Goal: Transaction & Acquisition: Purchase product/service

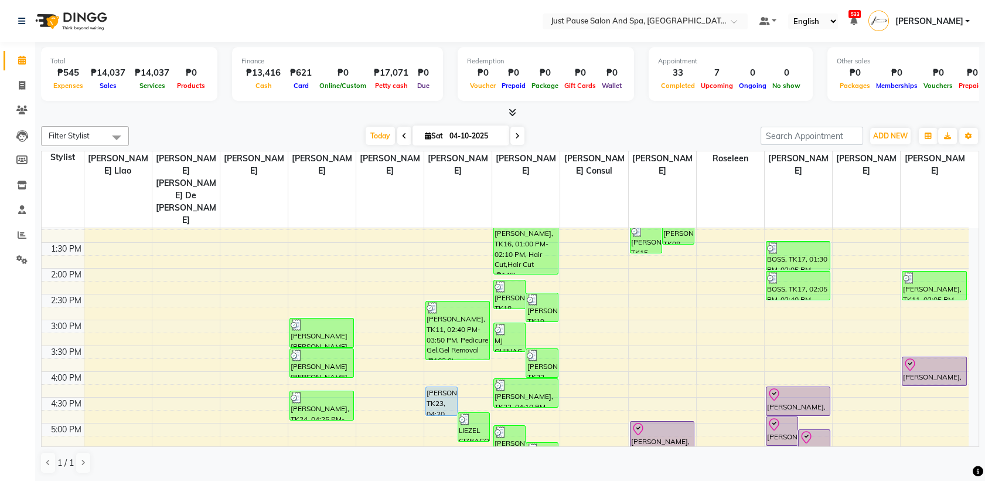
scroll to position [347, 0]
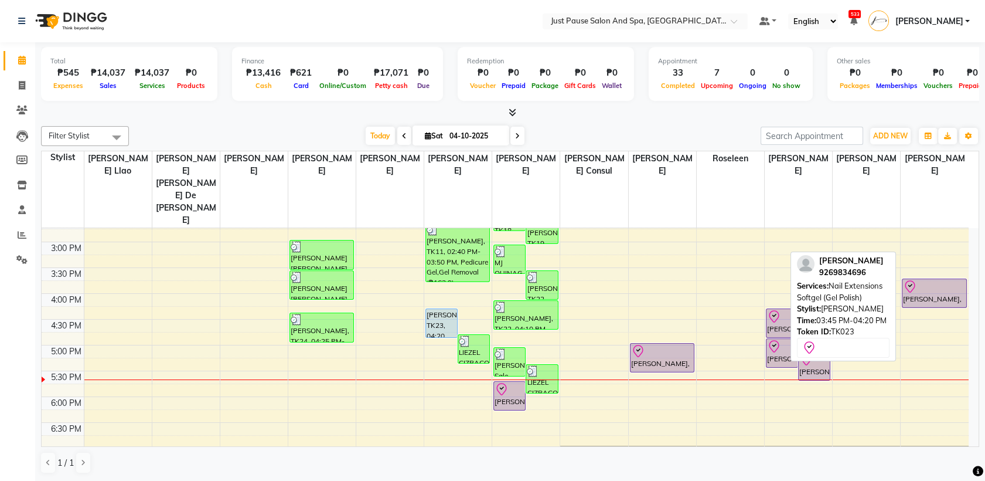
click at [954, 280] on div at bounding box center [934, 287] width 63 height 14
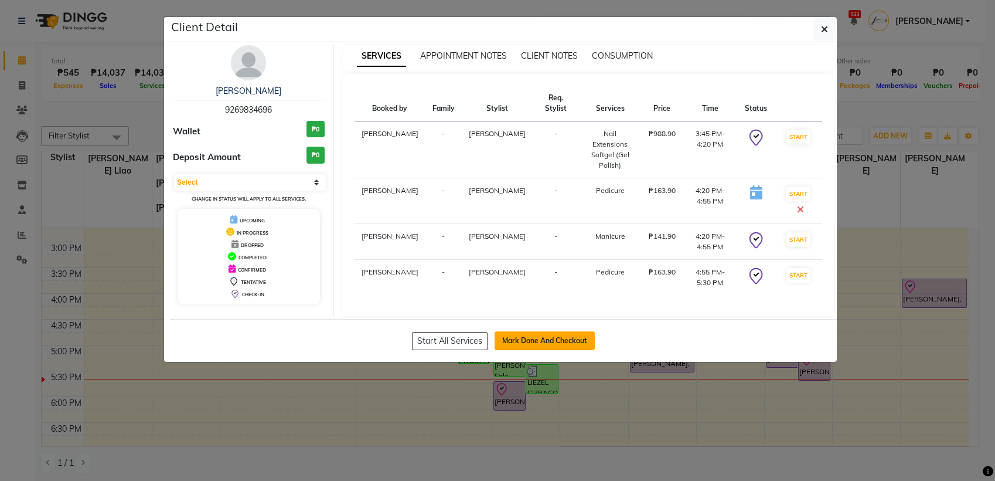
click at [586, 331] on button "Mark Done And Checkout" at bounding box center [545, 340] width 100 height 19
select select "service"
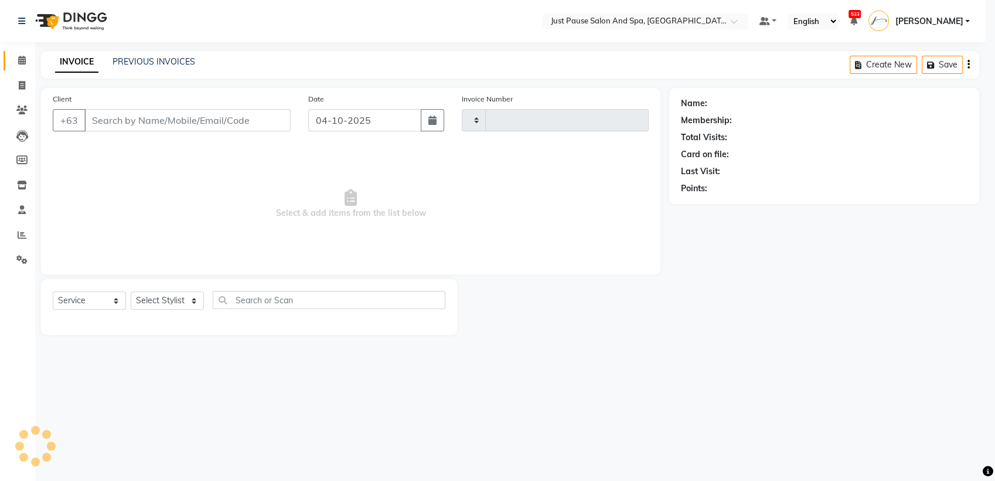
type input "3003"
select select "4927"
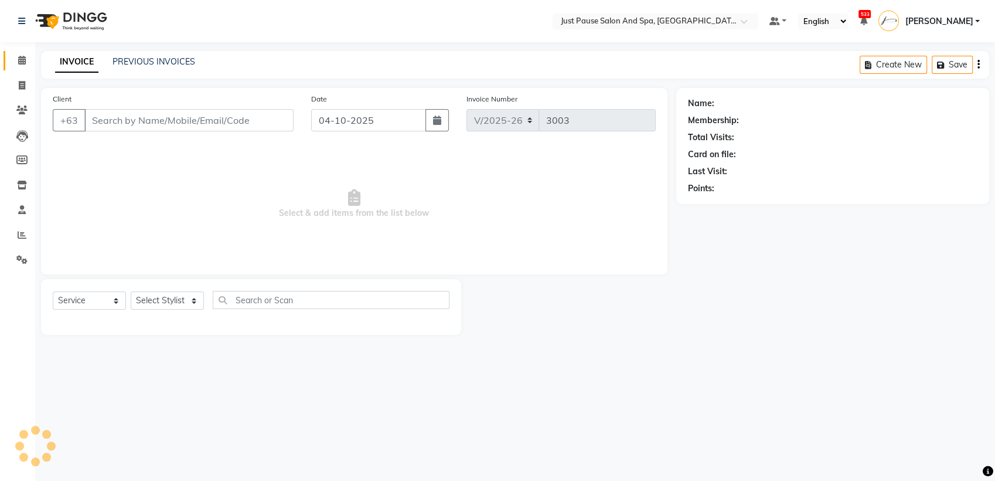
select select "G"
select select "30379"
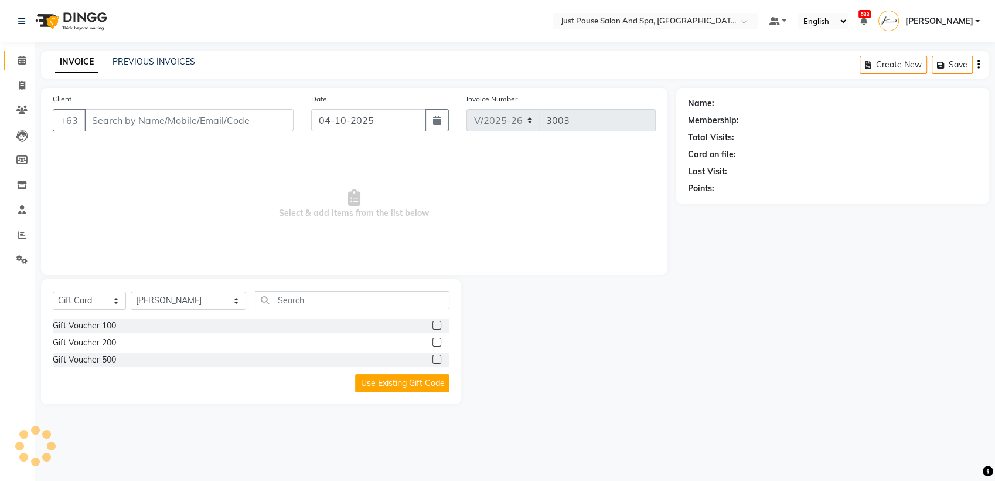
type input "9269834696"
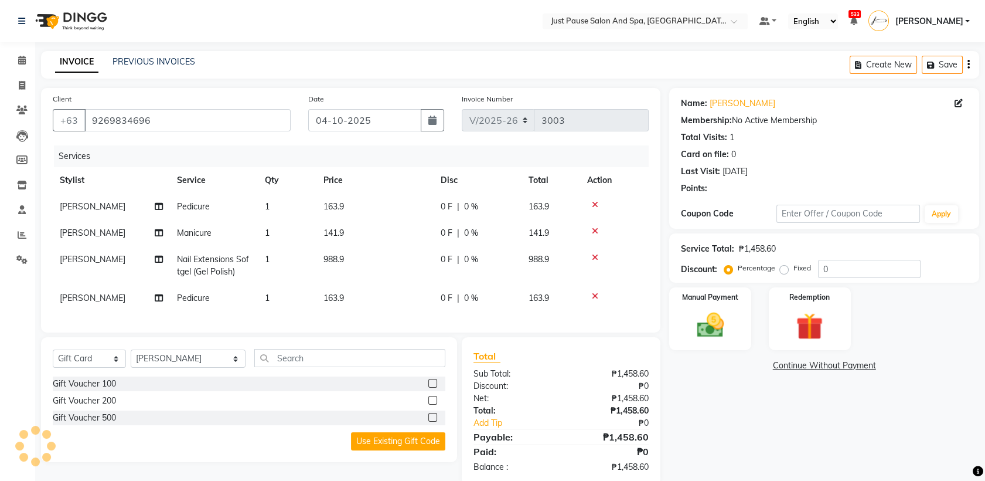
click at [373, 198] on td "163.9" at bounding box center [375, 206] width 117 height 26
select select "53172"
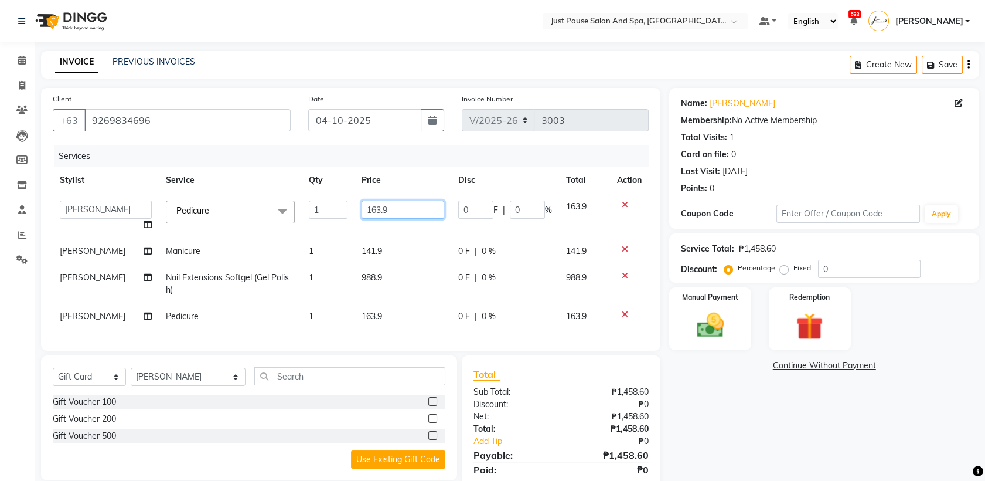
click at [393, 208] on input "163.9" at bounding box center [403, 209] width 83 height 18
type input "164"
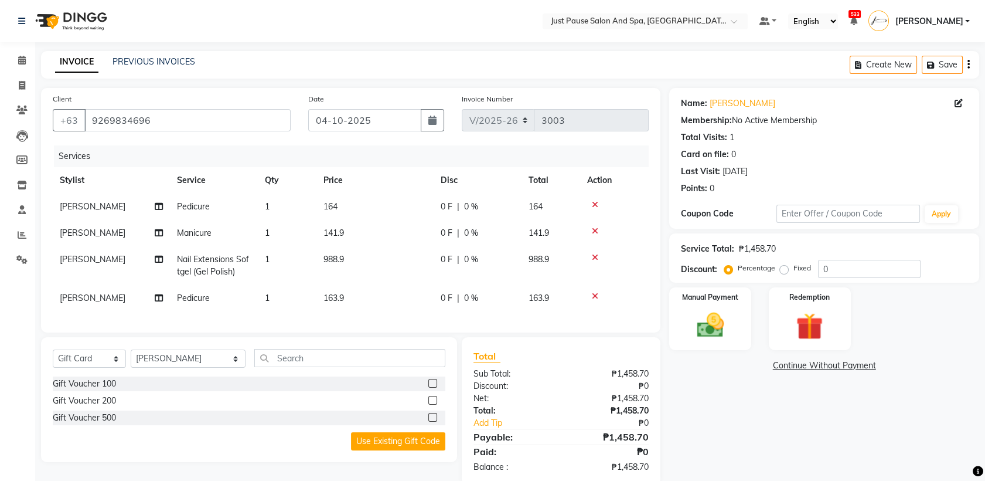
click at [400, 250] on tbody "Bianca Pedicure 1 164 0 F | 0 % 164 Bianca Manicure 1 141.9 0 F | 0 % 141.9 [PE…" at bounding box center [351, 252] width 596 height 118
click at [380, 234] on td "141.9" at bounding box center [375, 233] width 117 height 26
select select "53172"
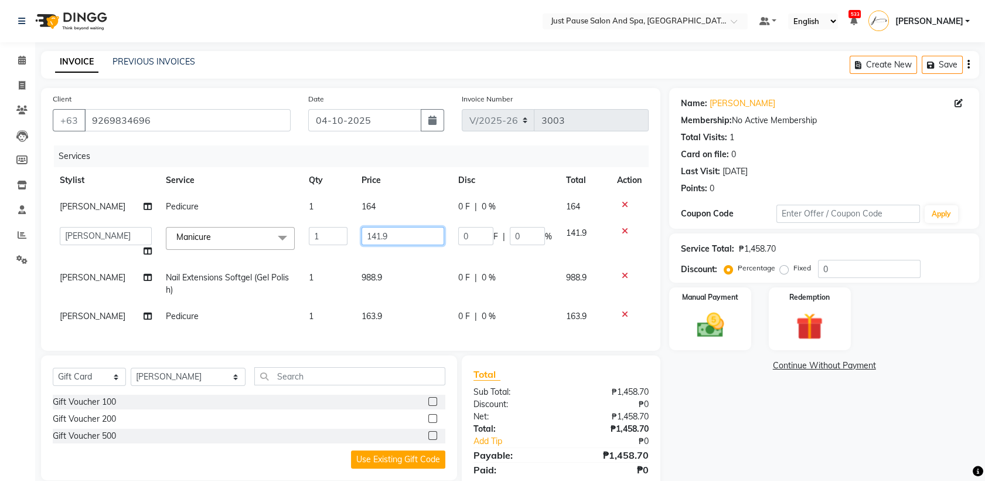
click at [390, 238] on input "141.9" at bounding box center [403, 236] width 83 height 18
type input "142"
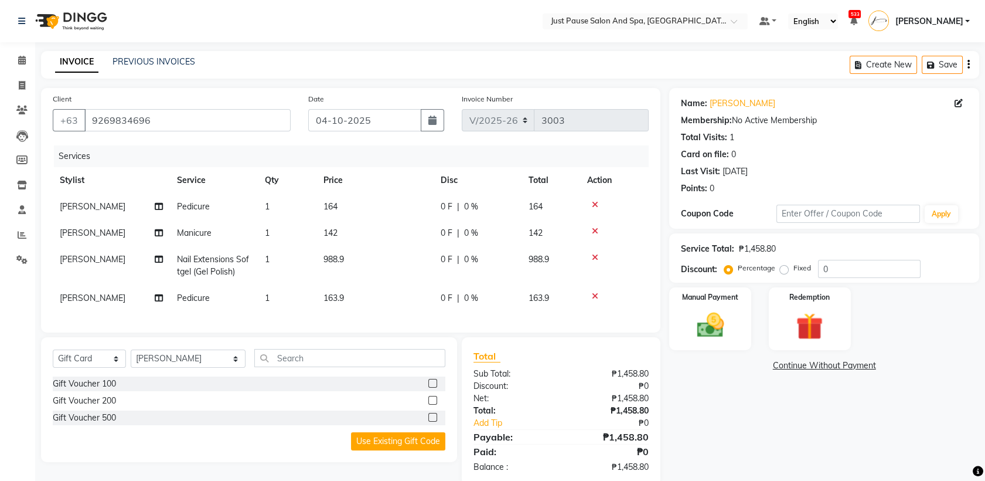
click at [387, 278] on td "988.9" at bounding box center [375, 265] width 117 height 39
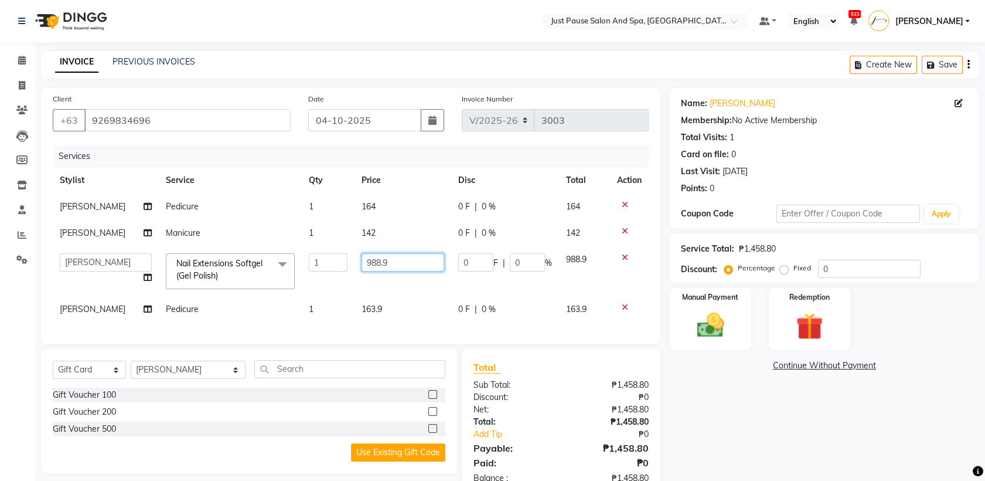
click at [387, 261] on input "988.9" at bounding box center [403, 262] width 83 height 18
type input "9"
type input "1489"
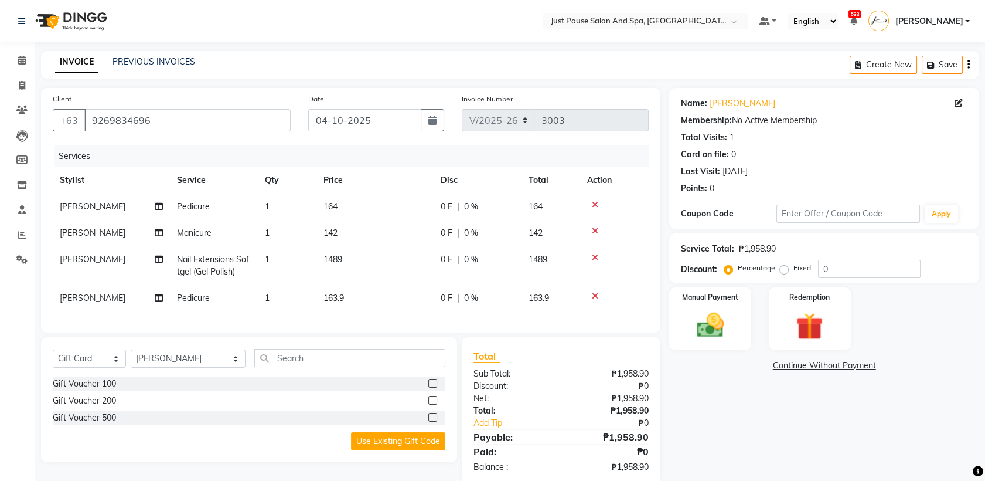
click at [380, 309] on td "163.9" at bounding box center [375, 298] width 117 height 26
select select "31569"
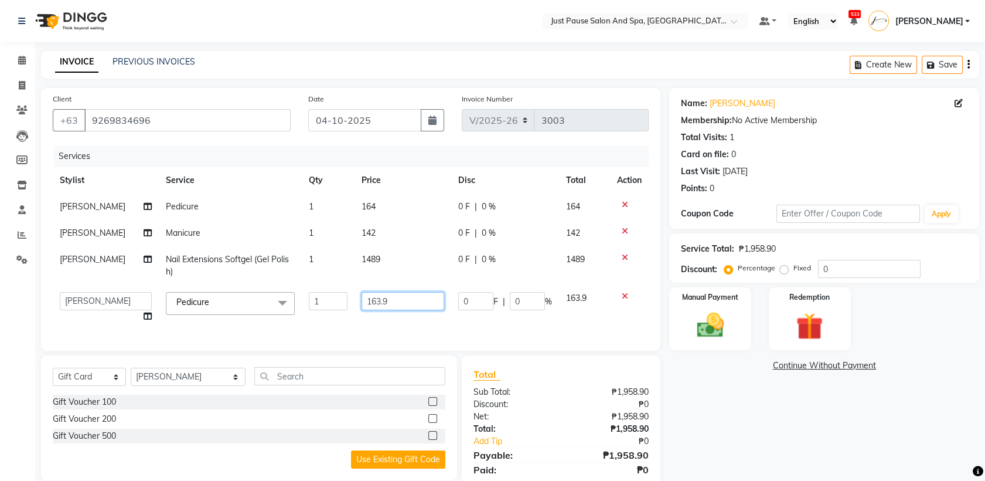
click at [385, 302] on input "163.9" at bounding box center [403, 301] width 83 height 18
type input "164"
click at [707, 310] on img at bounding box center [711, 325] width 46 height 32
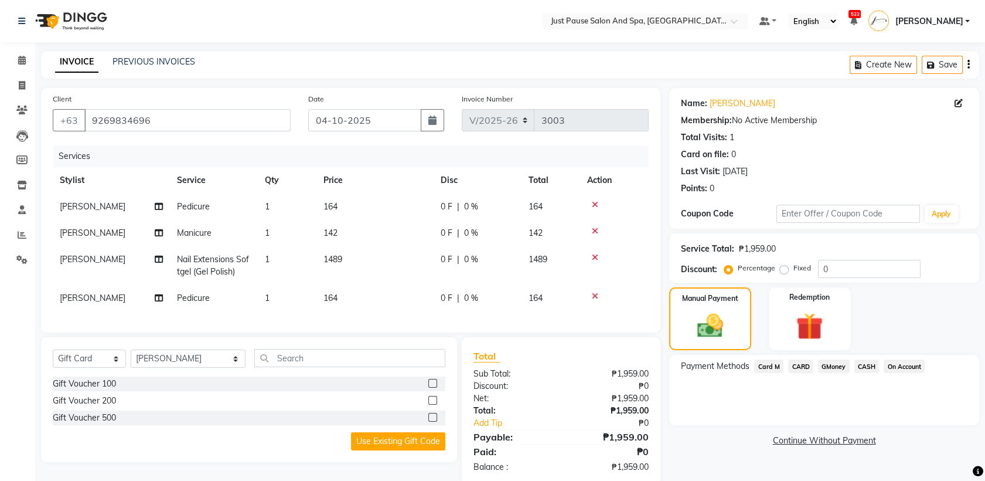
click at [795, 365] on span "CARD" at bounding box center [800, 365] width 25 height 13
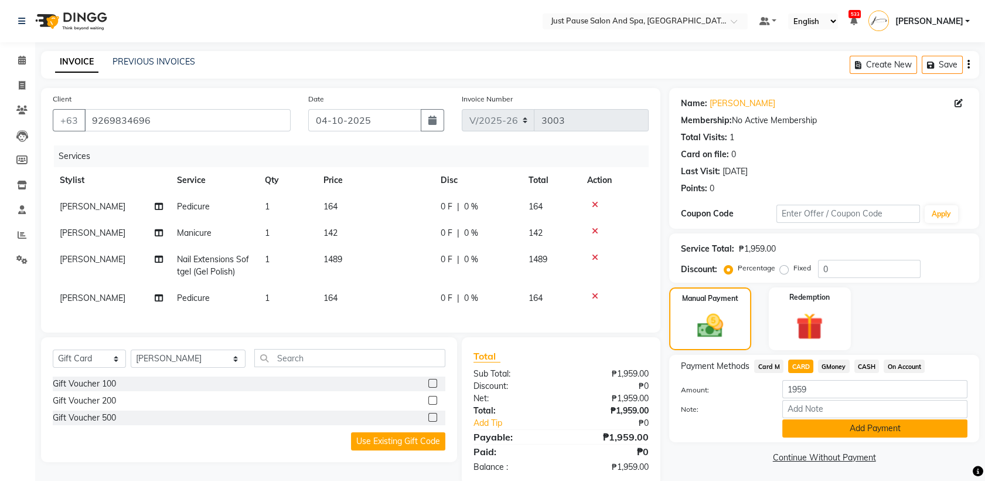
click at [905, 426] on button "Add Payment" at bounding box center [875, 428] width 185 height 18
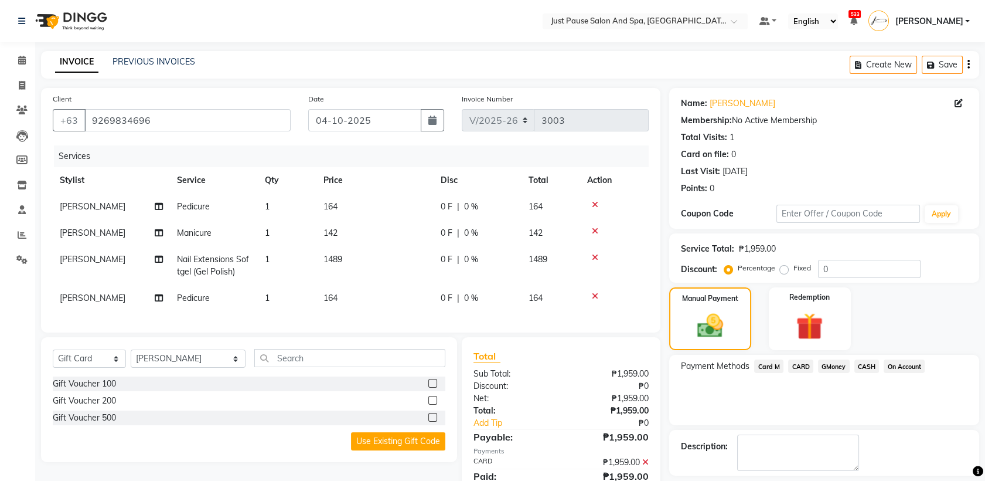
scroll to position [55, 0]
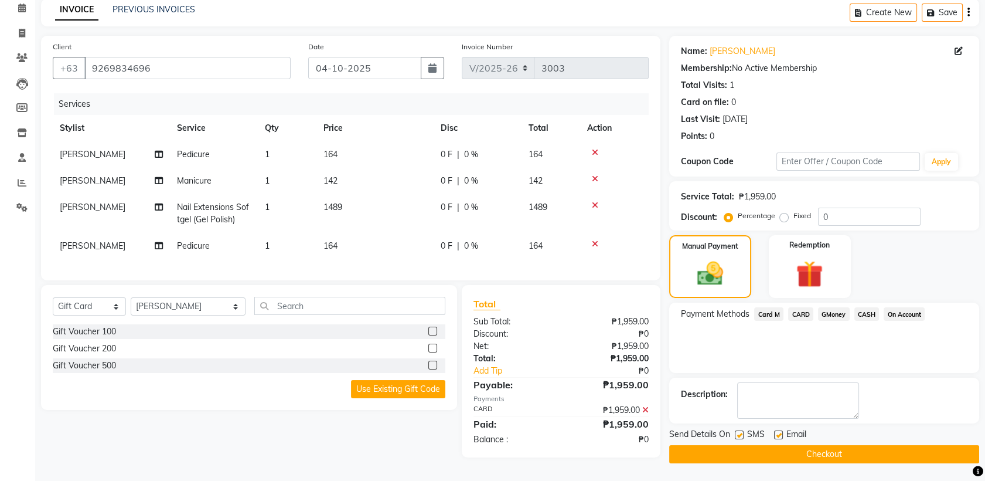
click at [889, 454] on button "Checkout" at bounding box center [824, 454] width 310 height 18
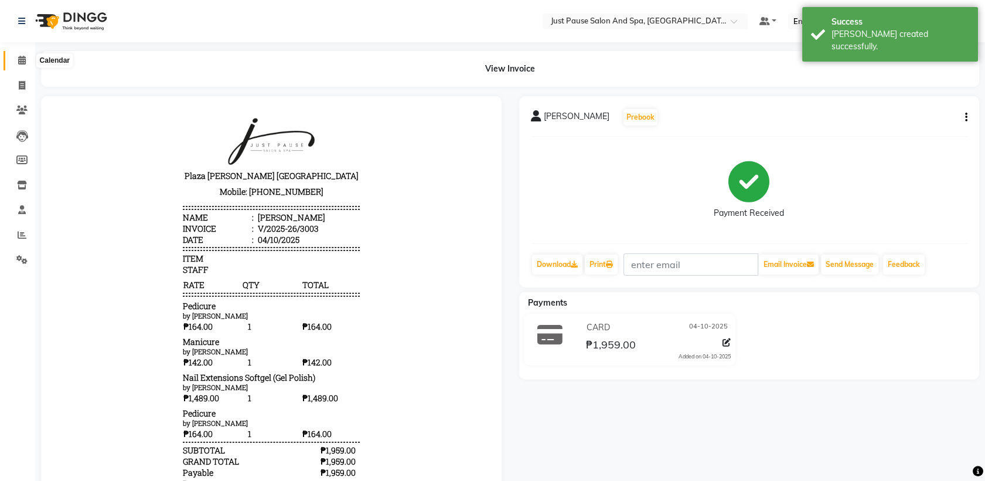
click at [21, 58] on icon at bounding box center [22, 60] width 8 height 9
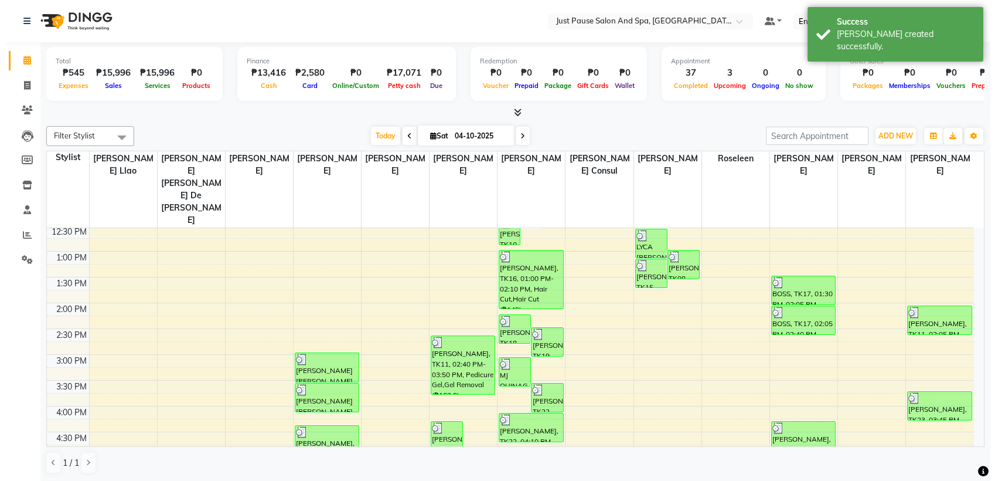
scroll to position [321, 0]
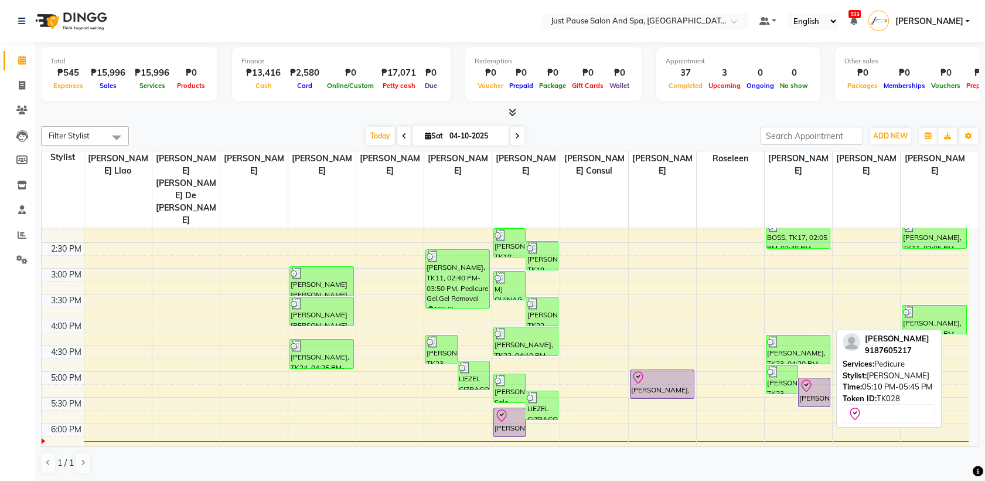
click at [822, 379] on div at bounding box center [815, 386] width 30 height 14
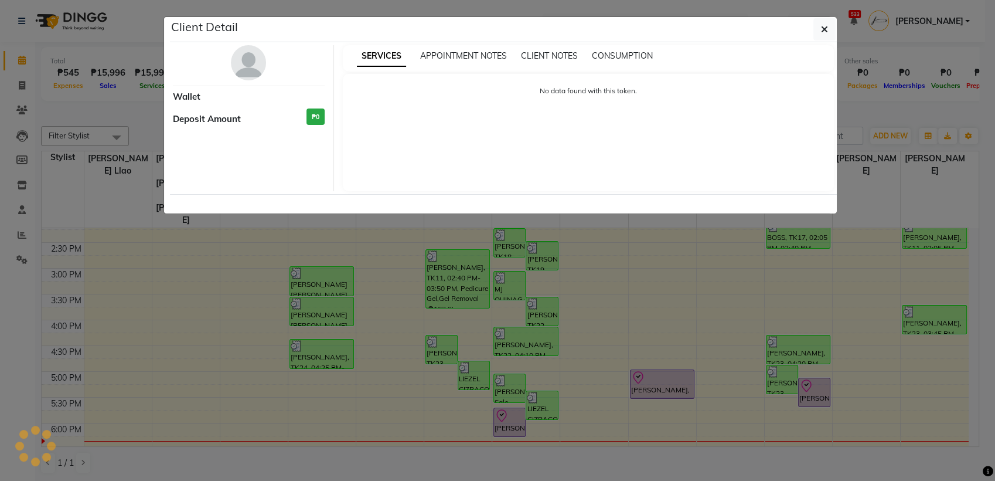
select select "8"
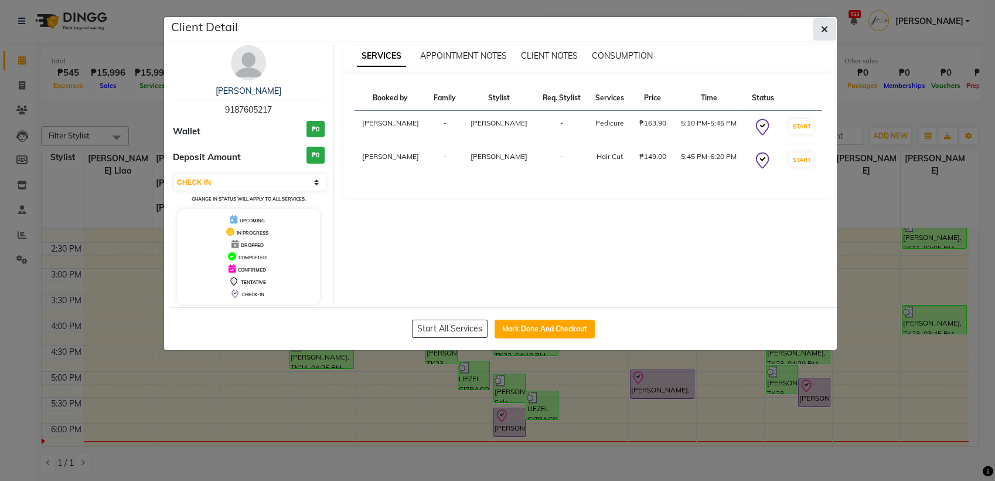
click at [824, 23] on span "button" at bounding box center [824, 29] width 7 height 12
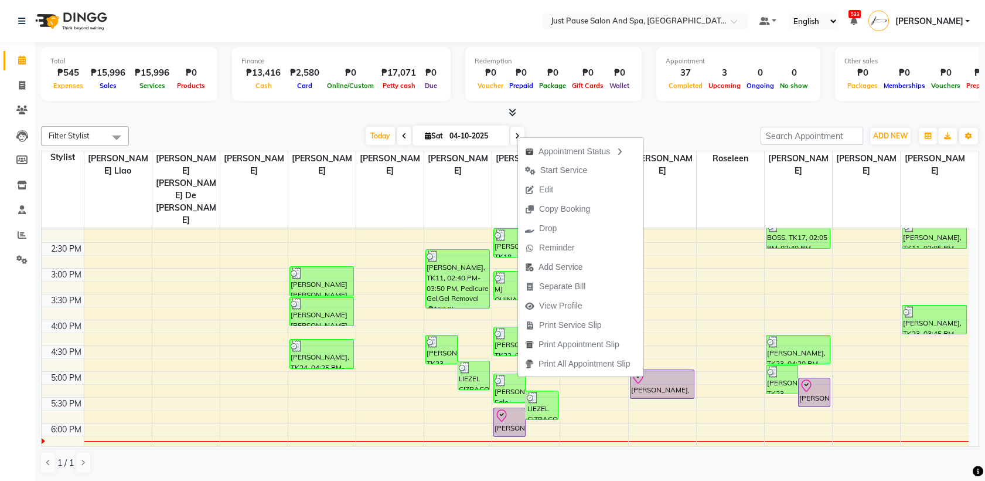
click at [669, 112] on div at bounding box center [510, 113] width 939 height 12
click at [612, 262] on button "Add Service" at bounding box center [584, 266] width 125 height 19
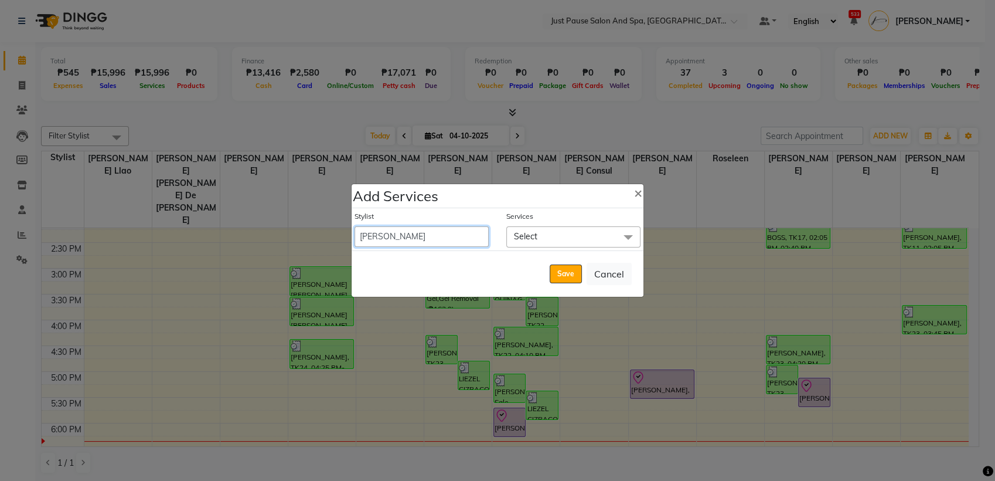
click at [468, 239] on select "[PERSON_NAME] [PERSON_NAME] [PERSON_NAME] llao [PERSON_NAME] [PERSON_NAME] [PER…" at bounding box center [422, 236] width 134 height 21
select select "53172"
click at [355, 226] on select "[PERSON_NAME] [PERSON_NAME] [PERSON_NAME] llao [PERSON_NAME] [PERSON_NAME] [PER…" at bounding box center [422, 236] width 134 height 21
select select "1100"
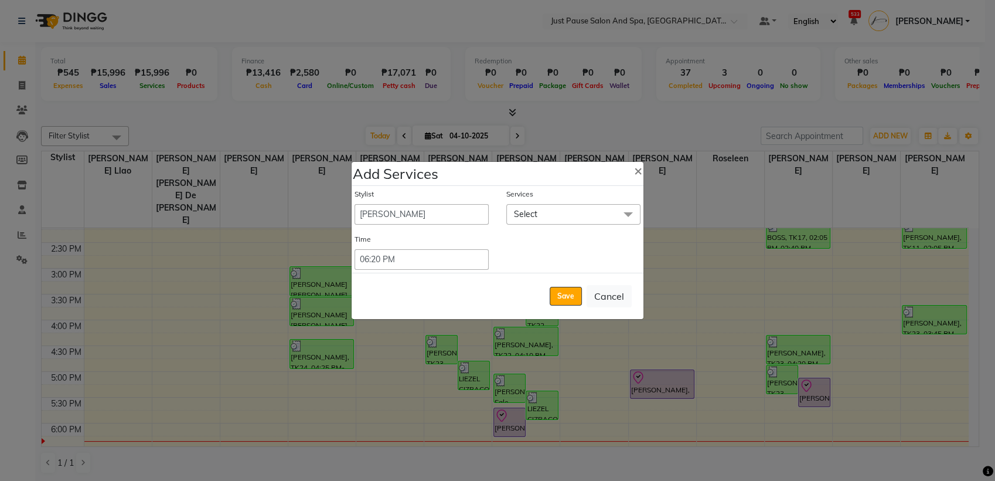
click at [560, 217] on span "Select" at bounding box center [573, 214] width 134 height 21
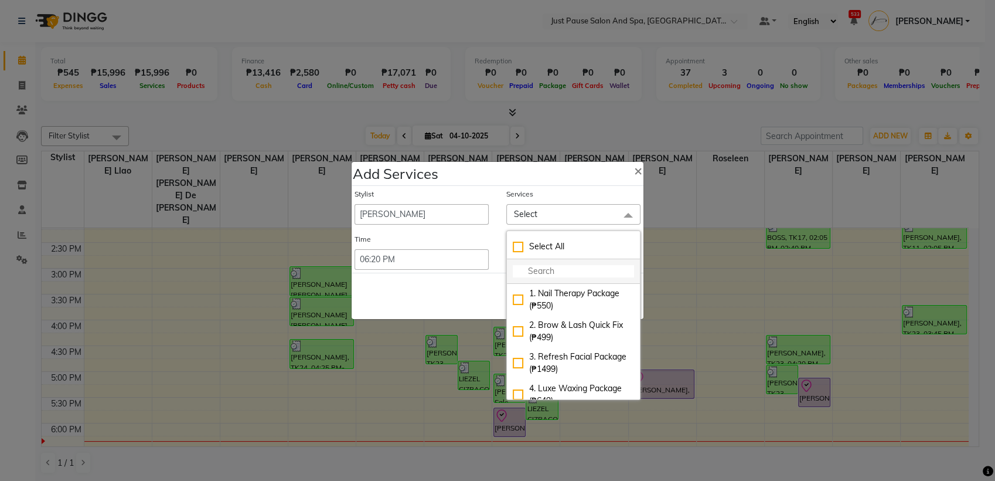
click at [558, 273] on input "multiselect-search" at bounding box center [573, 271] width 121 height 12
type input "manicure"
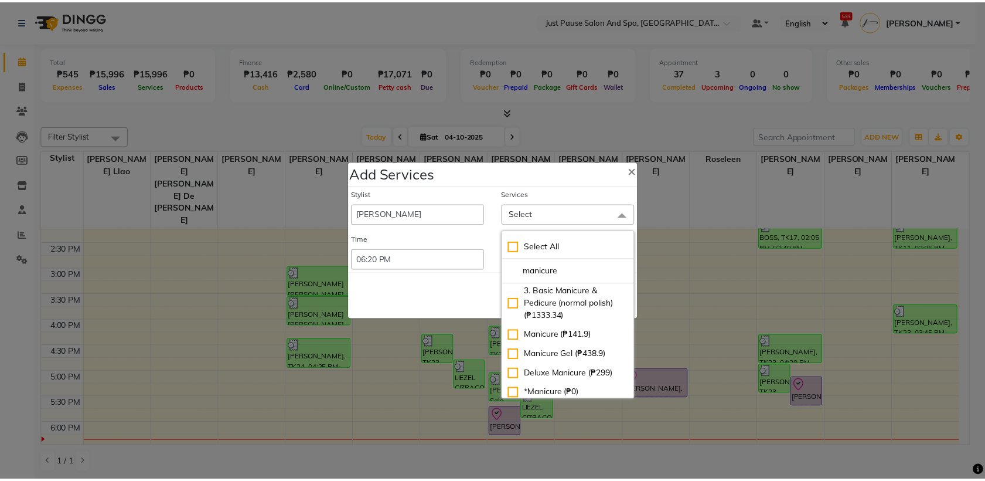
scroll to position [69, 0]
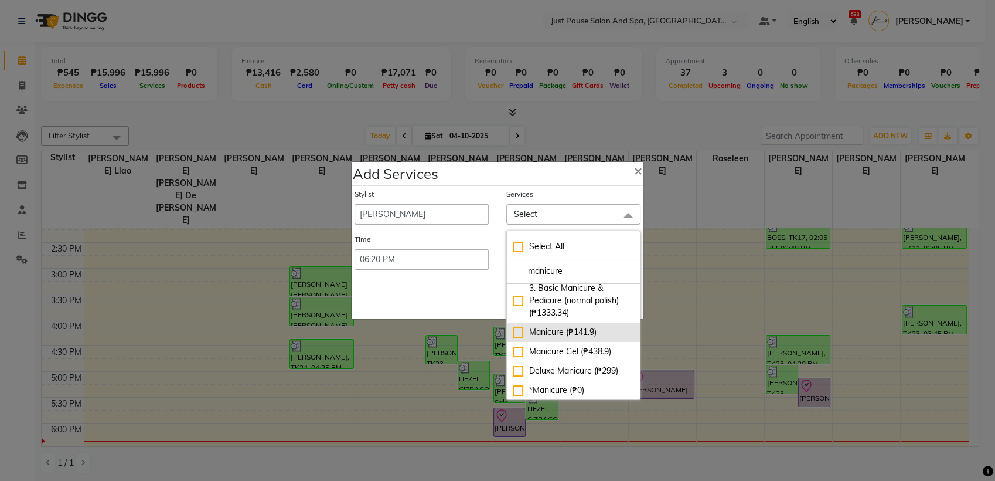
click at [516, 331] on div "Manicure (₱141.9)" at bounding box center [573, 332] width 121 height 12
checkbox input "true"
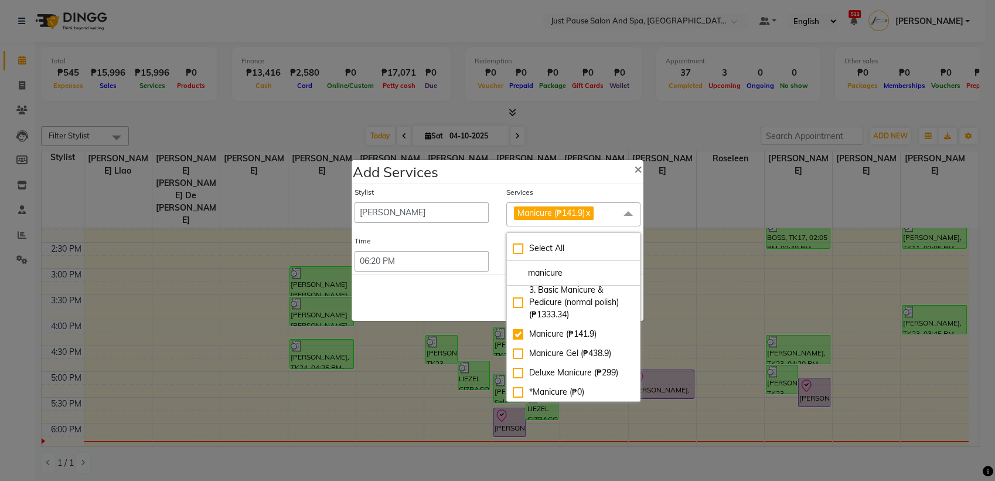
click at [613, 209] on span "Manicure (₱141.9) x" at bounding box center [573, 214] width 134 height 24
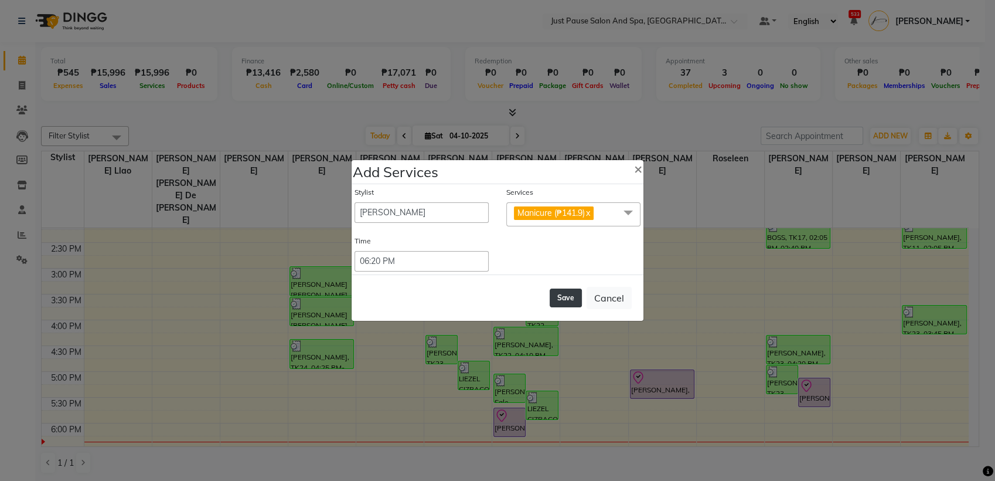
click at [577, 291] on button "Save" at bounding box center [566, 297] width 32 height 19
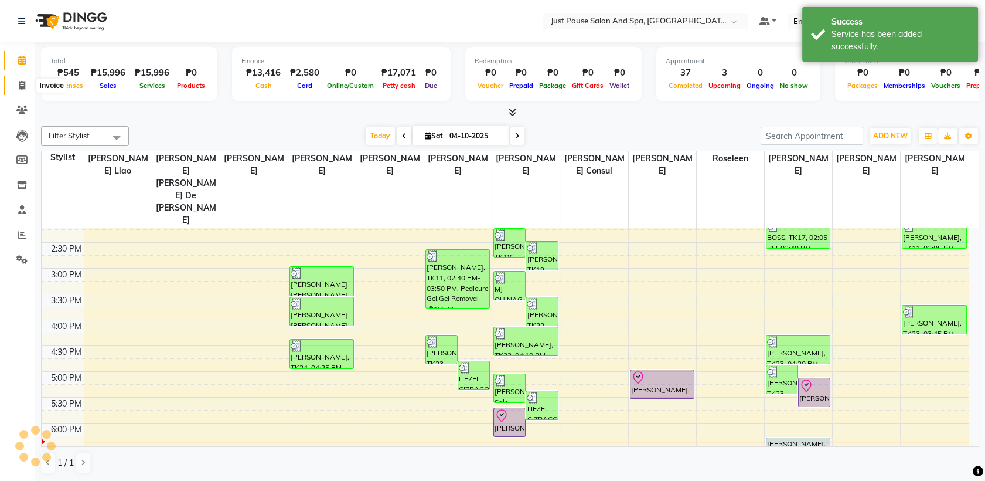
click at [20, 87] on icon at bounding box center [22, 85] width 6 height 9
select select "service"
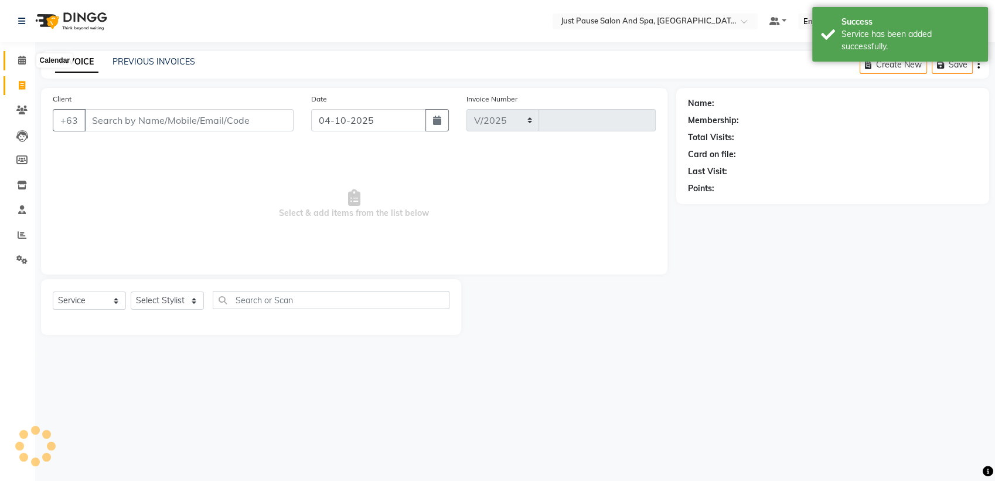
select select "4927"
type input "3004"
click at [22, 60] on icon at bounding box center [22, 60] width 8 height 9
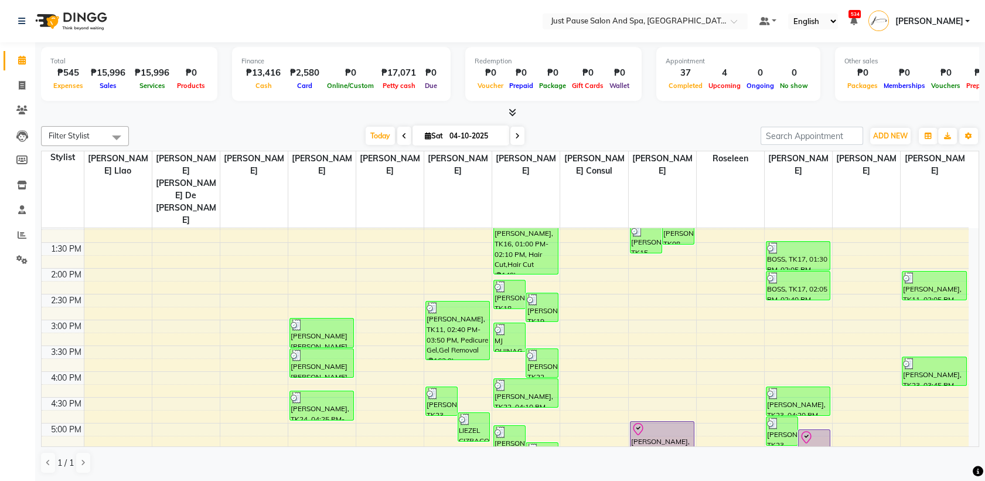
scroll to position [347, 0]
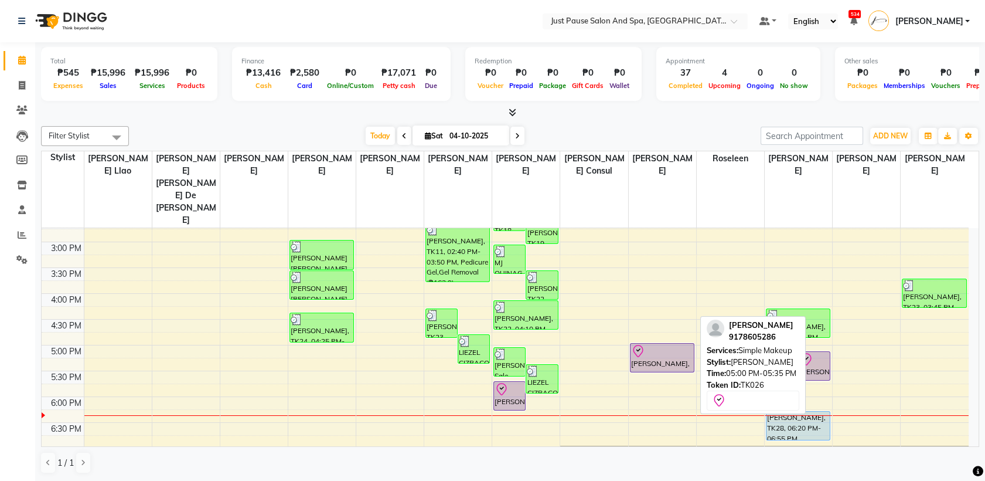
click at [689, 344] on div at bounding box center [662, 351] width 62 height 14
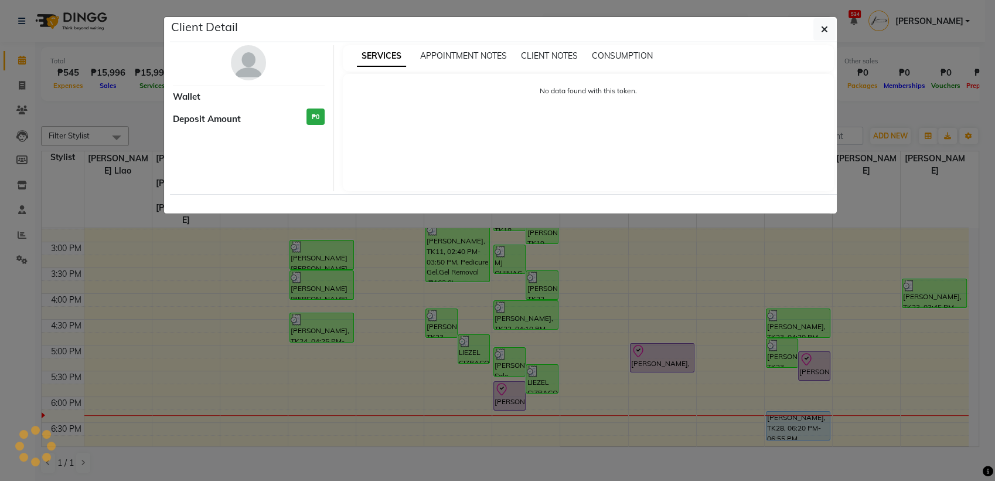
select select "8"
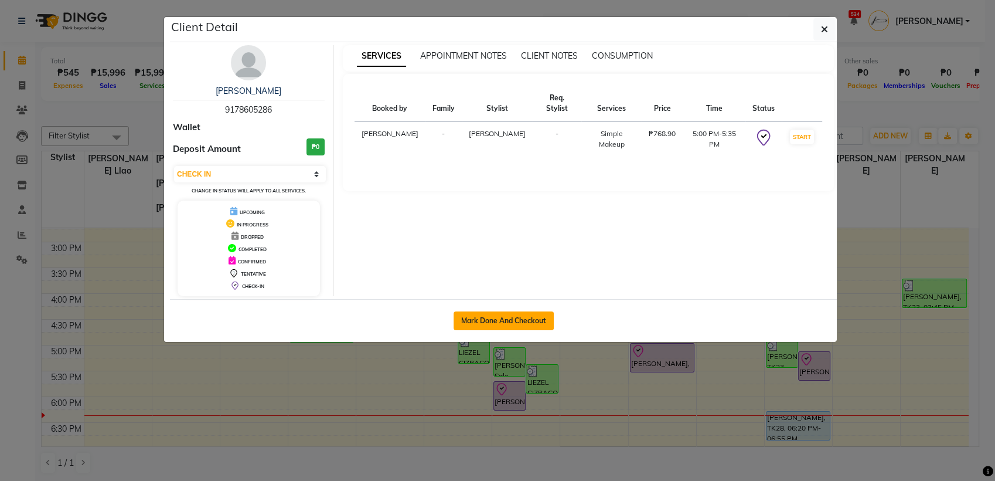
click at [550, 316] on button "Mark Done And Checkout" at bounding box center [504, 320] width 100 height 19
select select "service"
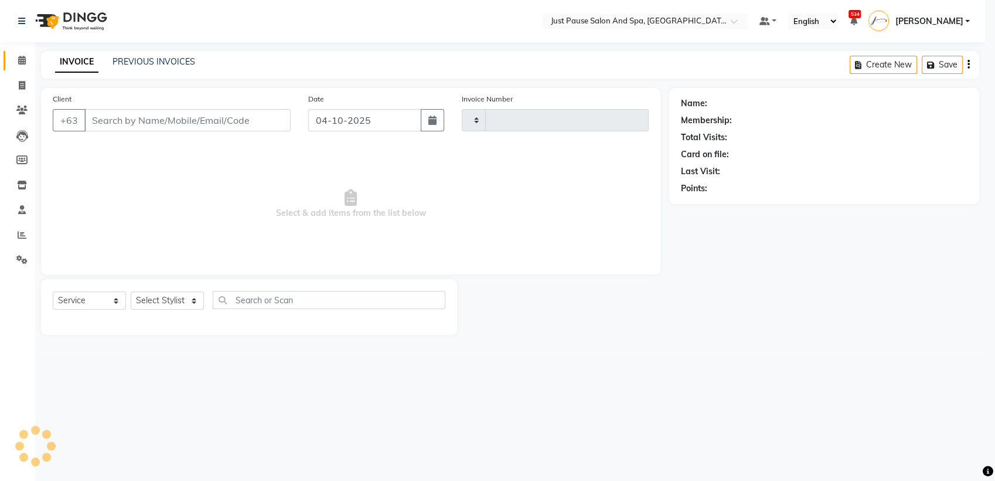
type input "3004"
select select "4927"
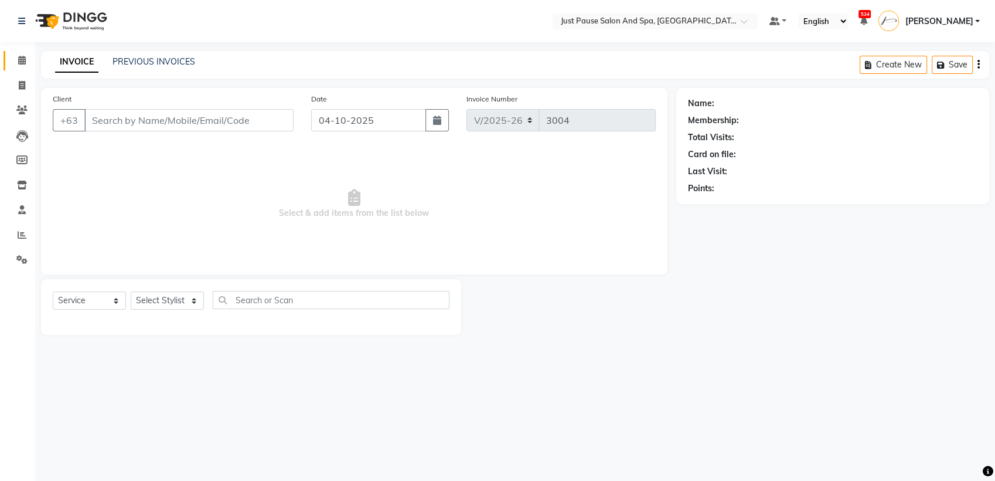
select select "G"
select select "30379"
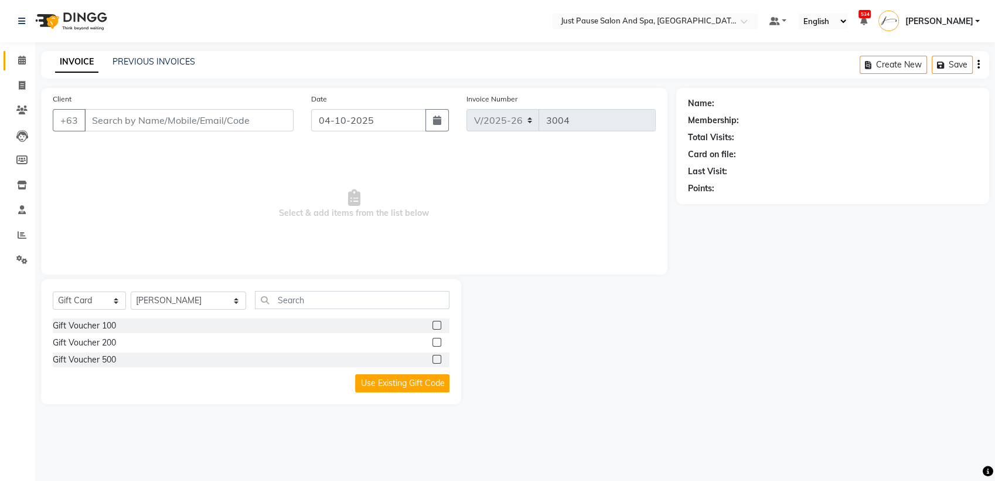
type input "9178605286"
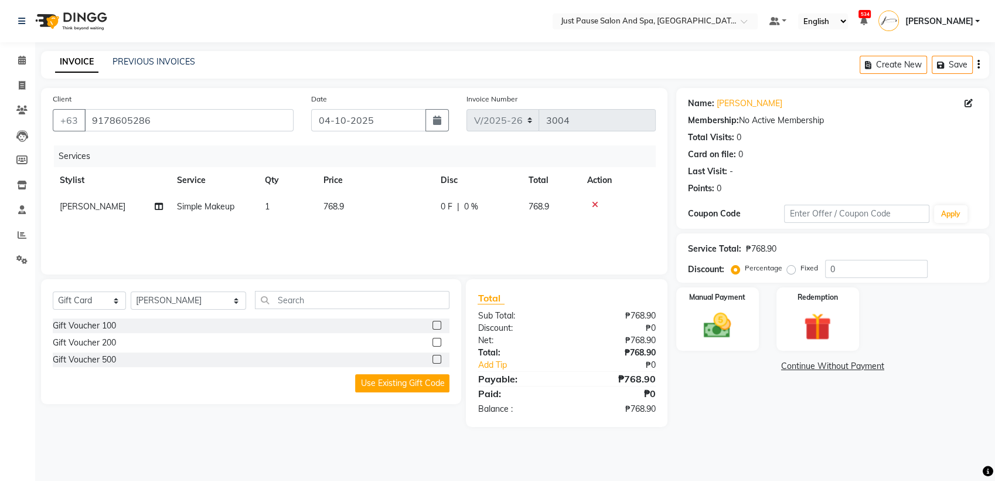
click at [372, 199] on td "768.9" at bounding box center [375, 206] width 117 height 26
select select "38068"
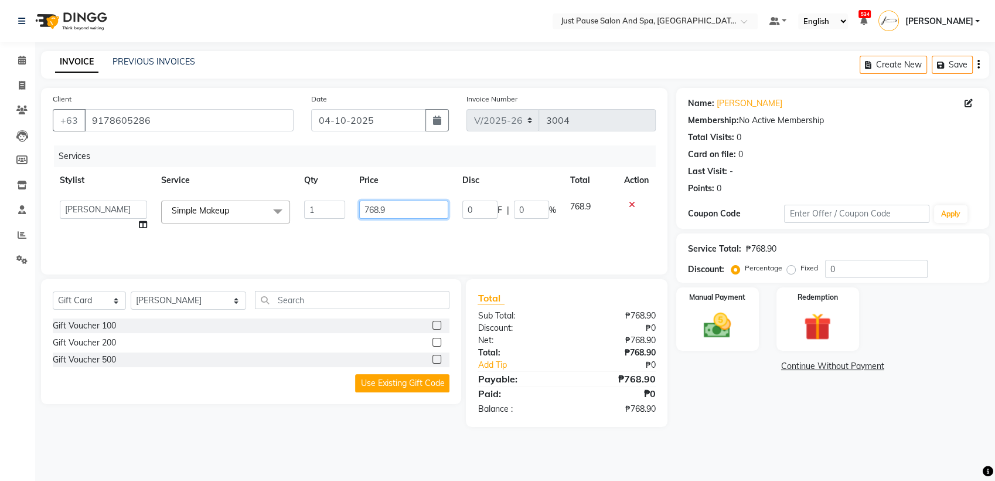
click at [399, 209] on input "768.9" at bounding box center [403, 209] width 89 height 18
type input "7"
type input "1500"
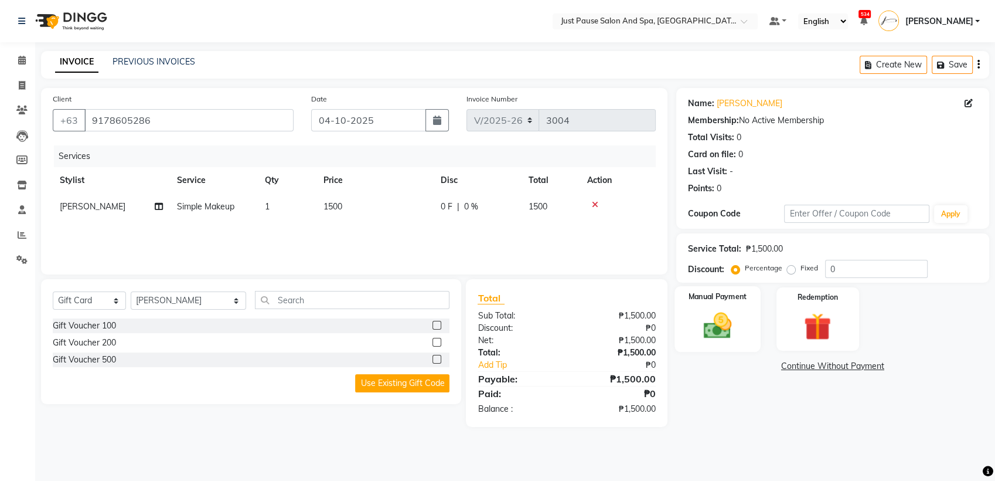
click at [708, 328] on img at bounding box center [718, 325] width 46 height 33
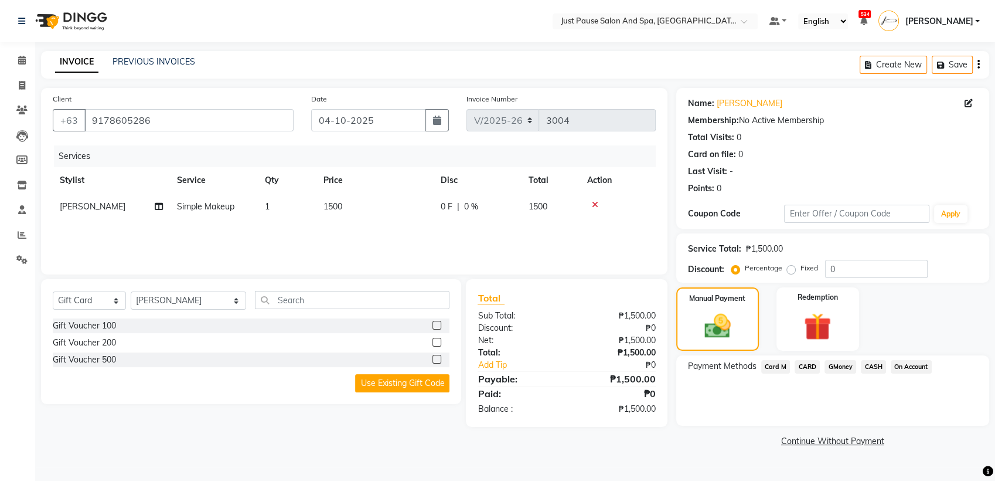
click at [872, 366] on span "CASH" at bounding box center [873, 366] width 25 height 13
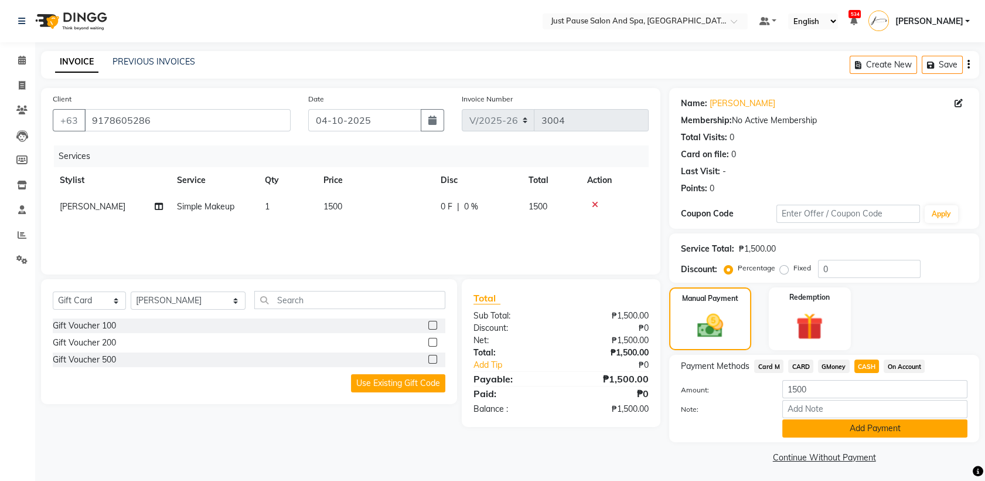
click at [930, 427] on button "Add Payment" at bounding box center [875, 428] width 185 height 18
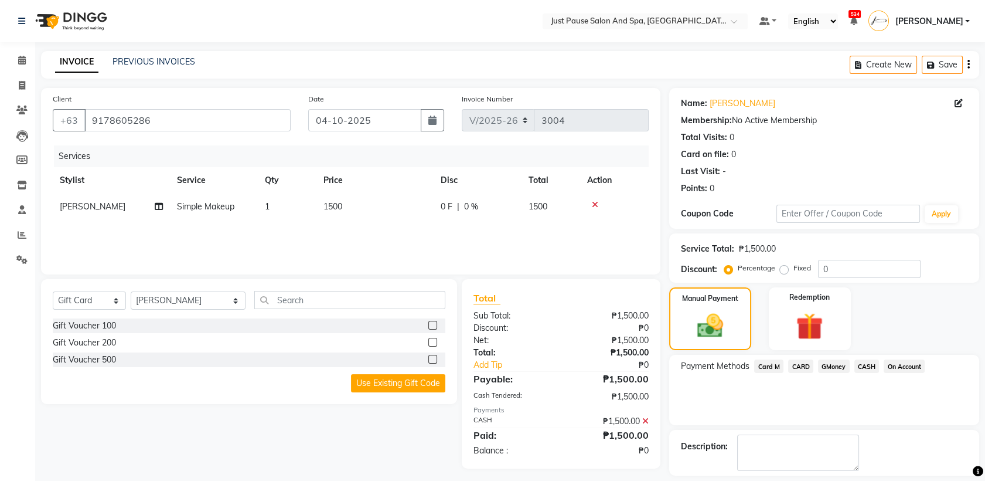
scroll to position [52, 0]
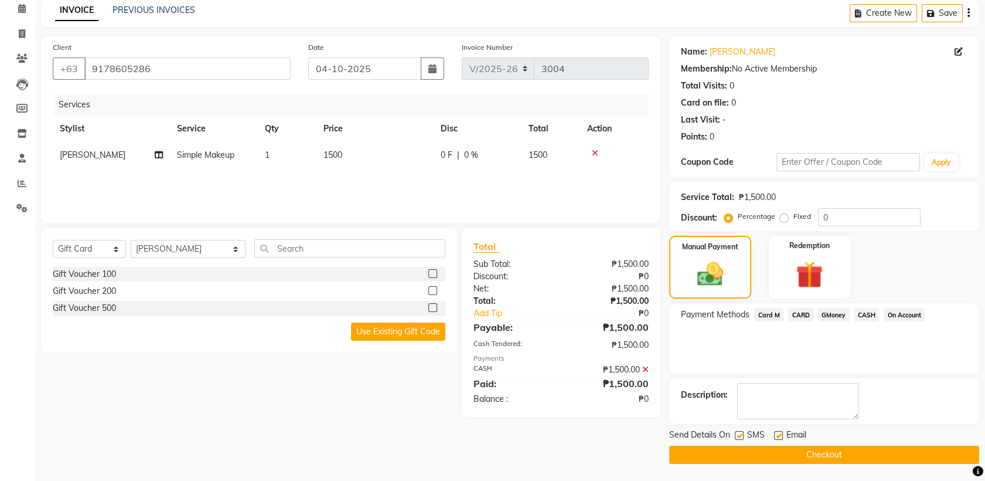
click at [888, 457] on button "Checkout" at bounding box center [824, 455] width 310 height 18
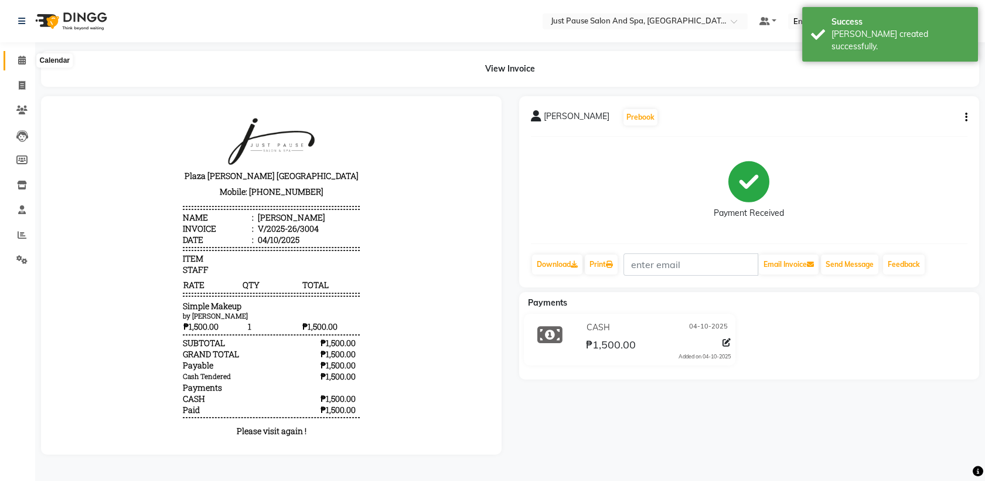
click at [16, 63] on span at bounding box center [22, 60] width 21 height 13
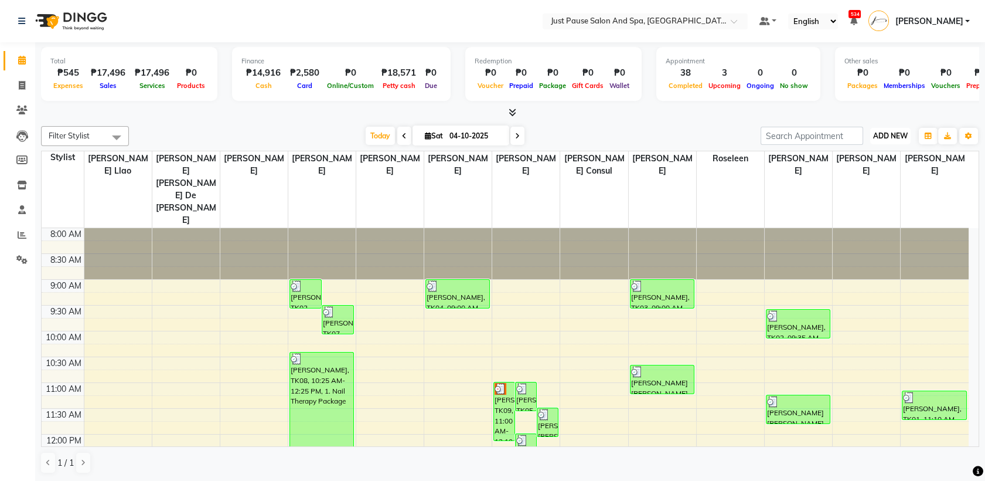
click at [897, 134] on span "ADD NEW" at bounding box center [890, 135] width 35 height 9
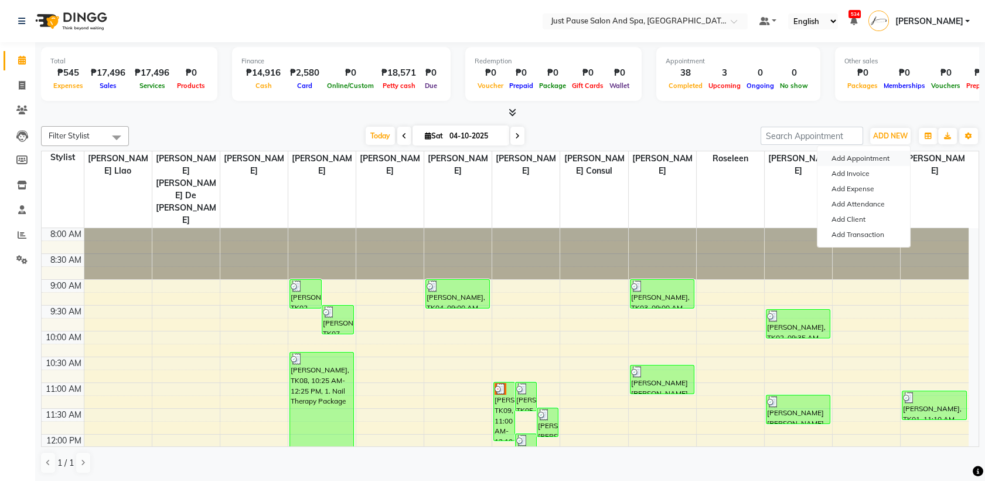
click at [896, 159] on button "Add Appointment" at bounding box center [864, 158] width 93 height 15
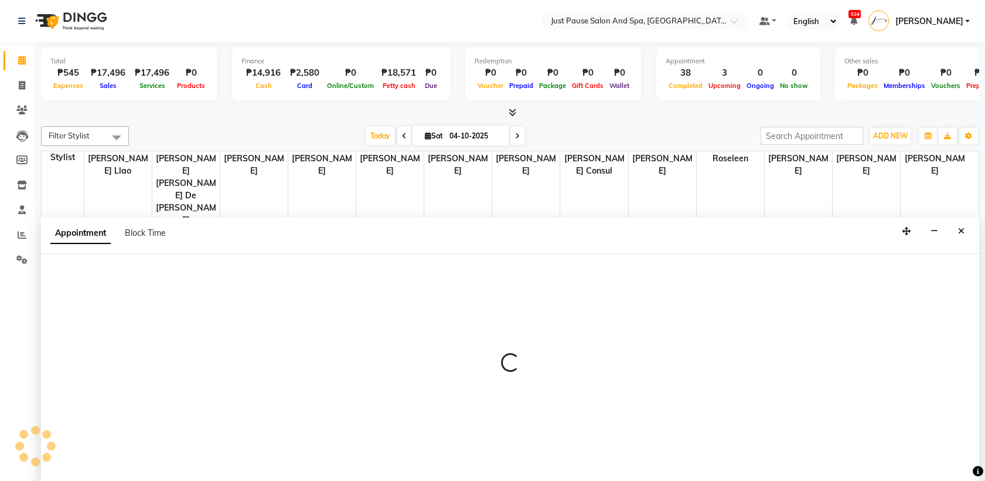
select select "tentative"
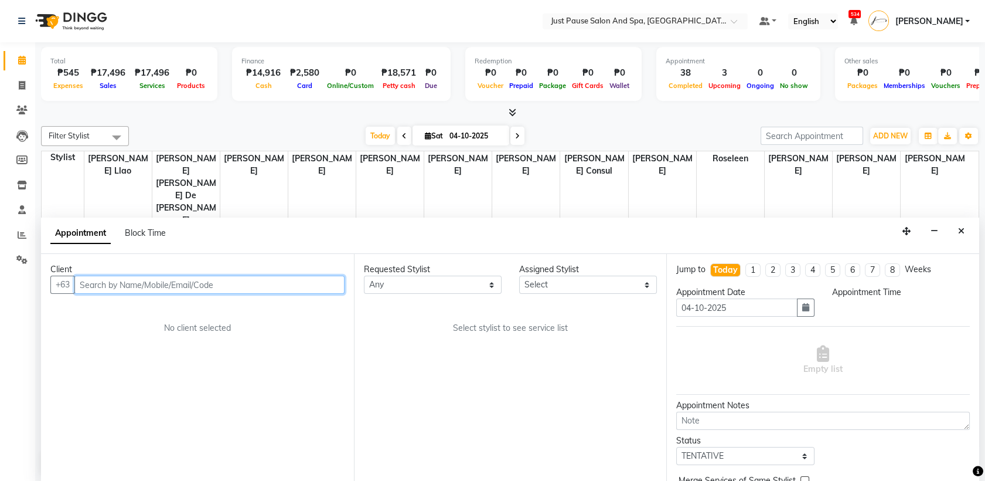
select select "540"
click at [244, 285] on input "text" at bounding box center [209, 285] width 270 height 18
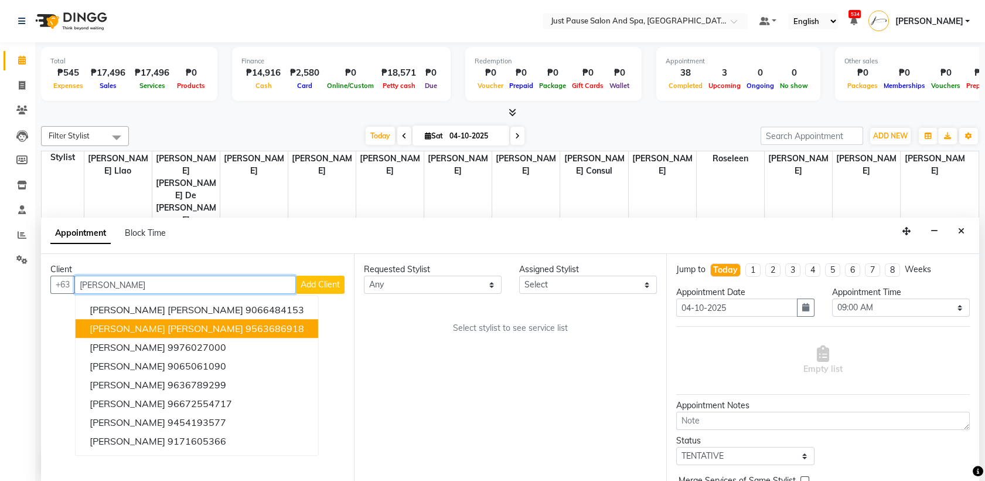
click at [250, 331] on button "[PERSON_NAME] [PERSON_NAME] 9563686918" at bounding box center [197, 328] width 243 height 19
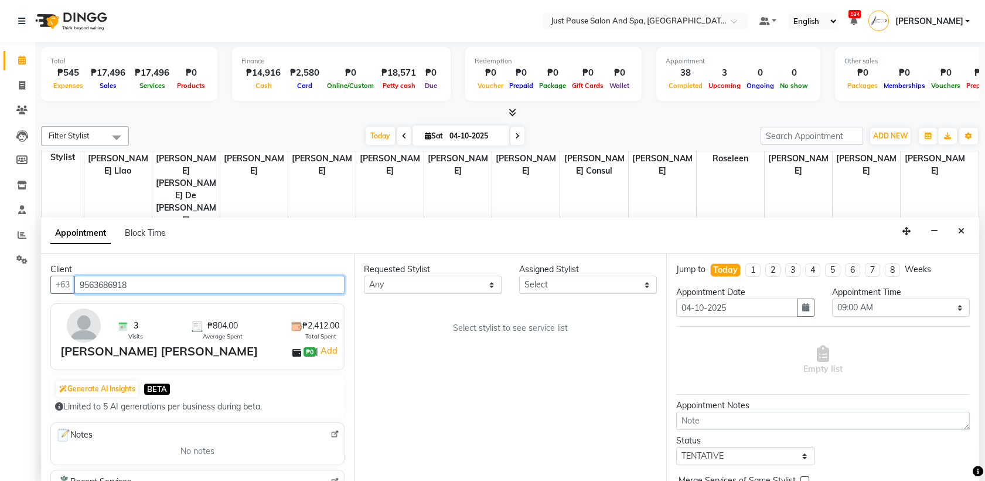
type input "9563686918"
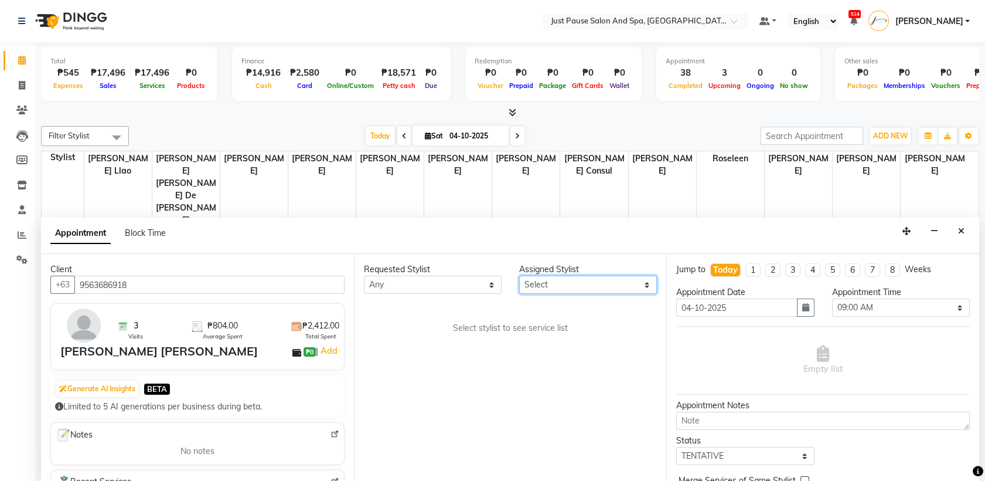
click at [627, 276] on select "Select [PERSON_NAME] [PERSON_NAME] [PERSON_NAME] llao [PERSON_NAME] [PERSON_NAM…" at bounding box center [588, 285] width 138 height 18
select select "31573"
click at [519, 276] on select "Select [PERSON_NAME] [PERSON_NAME] [PERSON_NAME] llao [PERSON_NAME] [PERSON_NAM…" at bounding box center [588, 285] width 138 height 18
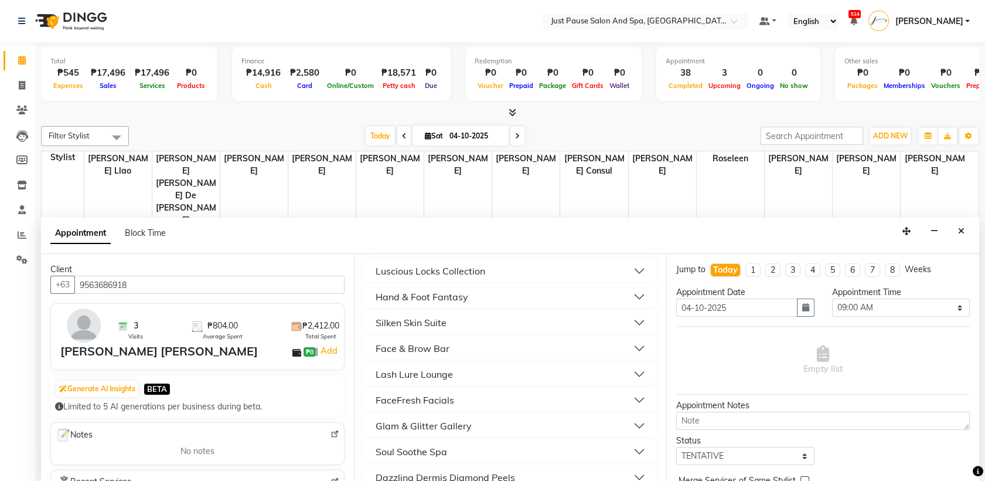
scroll to position [373, 0]
click at [504, 295] on button "Luscious Locks Collection" at bounding box center [511, 296] width 284 height 21
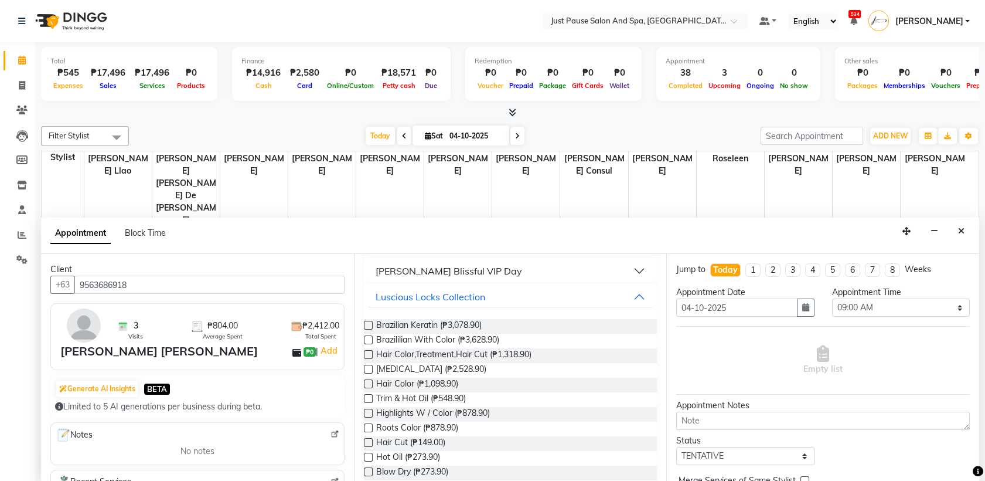
click at [365, 443] on label at bounding box center [368, 442] width 9 height 9
click at [365, 443] on input "checkbox" at bounding box center [368, 444] width 8 height 8
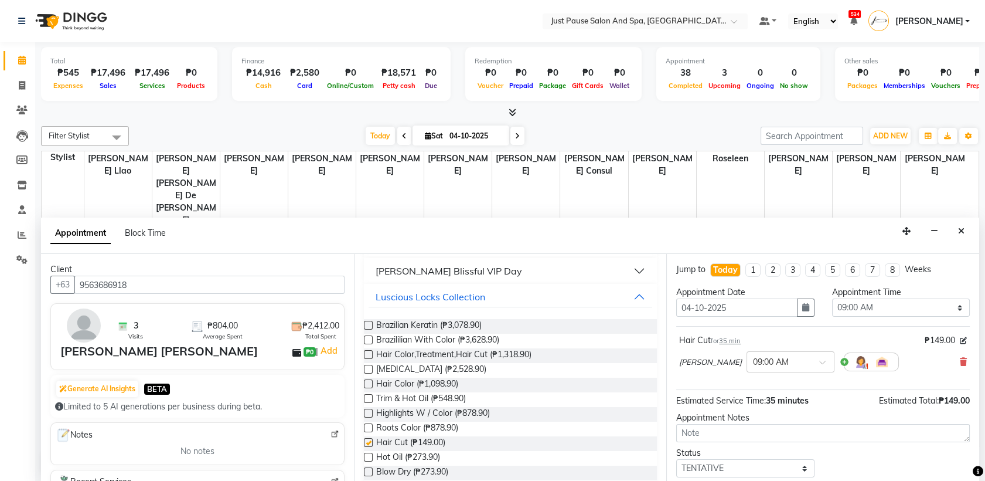
checkbox input "false"
click at [917, 311] on select "Select 09:00 AM 09:05 AM 09:10 AM 09:15 AM 09:20 AM 09:25 AM 09:30 AM 09:35 AM …" at bounding box center [901, 307] width 138 height 18
select select "1120"
click at [832, 298] on select "Select 09:00 AM 09:05 AM 09:10 AM 09:15 AM 09:20 AM 09:25 AM 09:30 AM 09:35 AM …" at bounding box center [901, 307] width 138 height 18
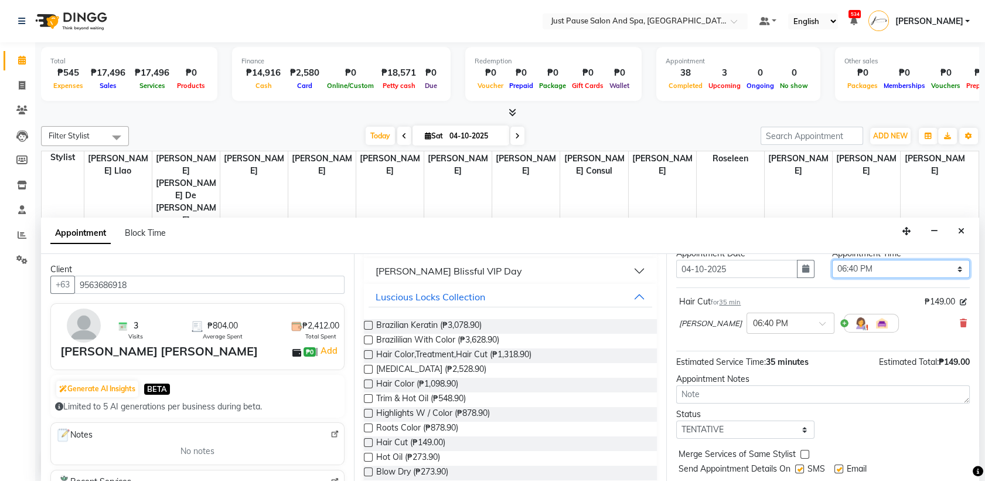
scroll to position [69, 0]
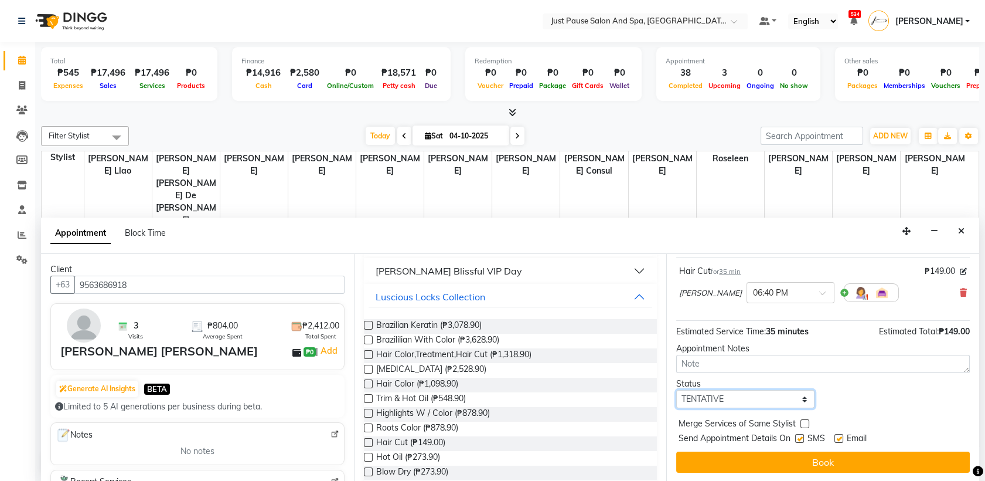
click at [785, 397] on select "Select TENTATIVE CONFIRM CHECK-IN UPCOMING" at bounding box center [745, 399] width 138 height 18
select select "check-in"
click at [676, 390] on select "Select TENTATIVE CONFIRM CHECK-IN UPCOMING" at bounding box center [745, 399] width 138 height 18
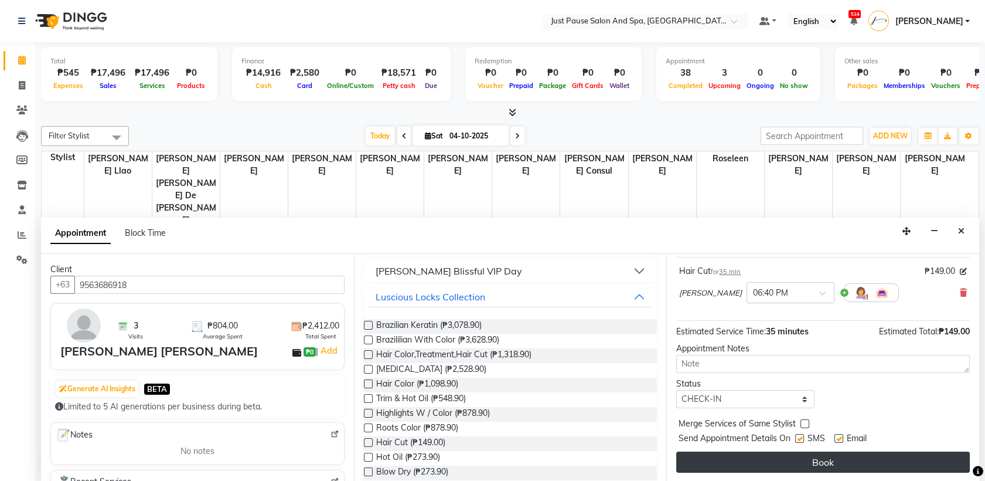
click at [841, 455] on button "Book" at bounding box center [823, 461] width 294 height 21
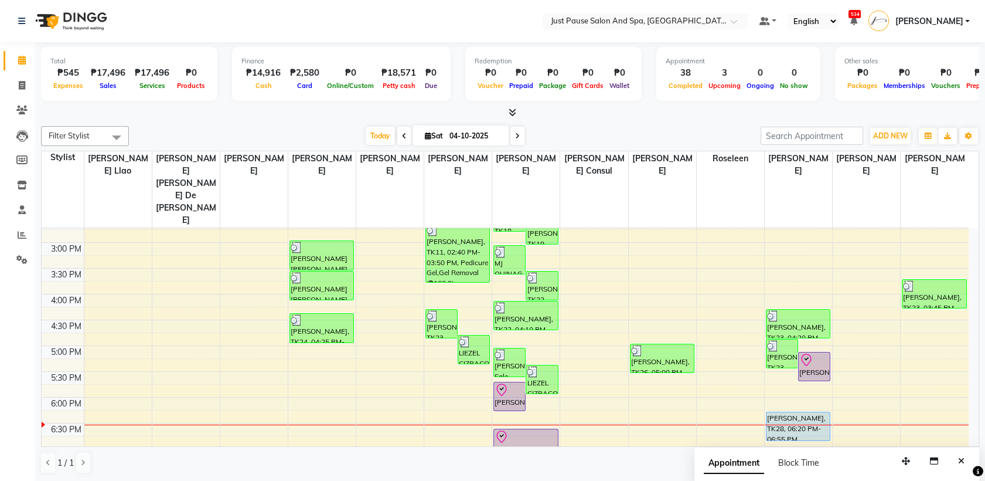
scroll to position [347, 0]
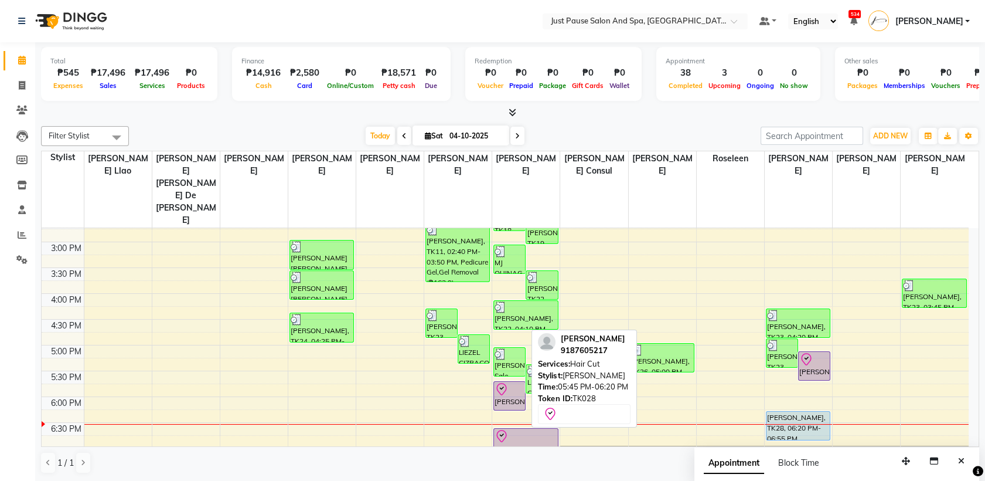
click at [515, 382] on div at bounding box center [510, 389] width 30 height 14
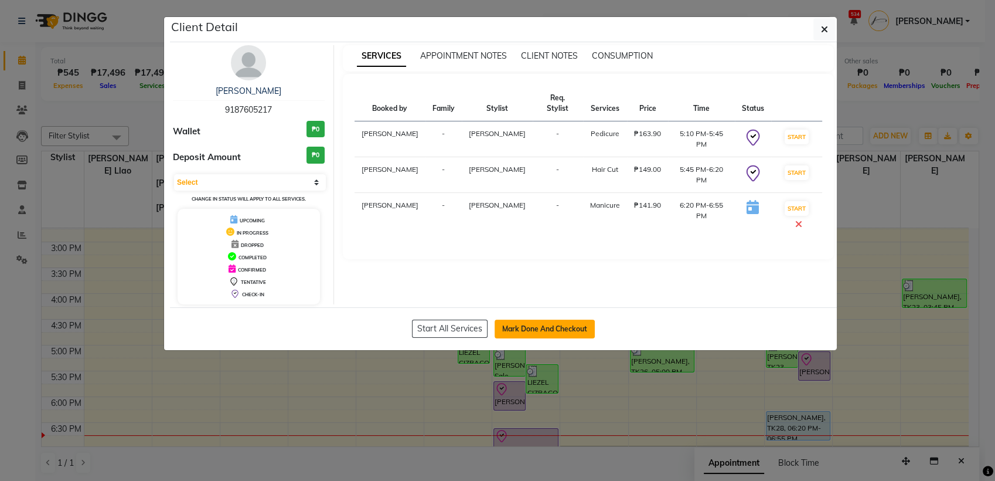
click at [587, 326] on button "Mark Done And Checkout" at bounding box center [545, 328] width 100 height 19
select select "service"
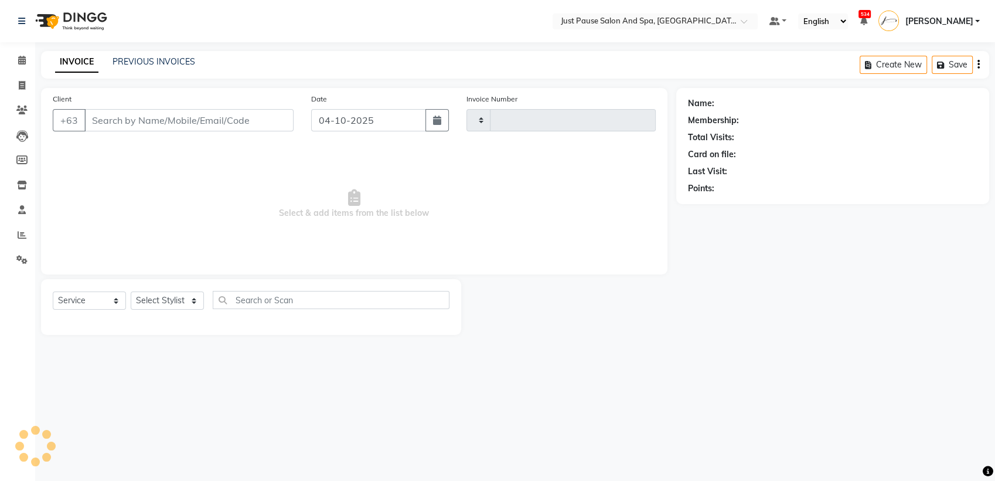
type input "3005"
select select "4927"
select select "G"
select select "30379"
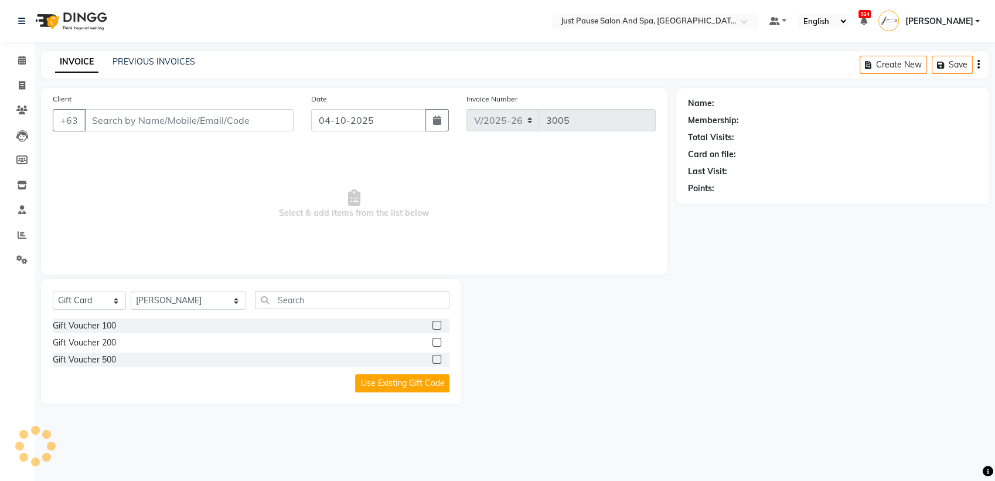
type input "9187605217"
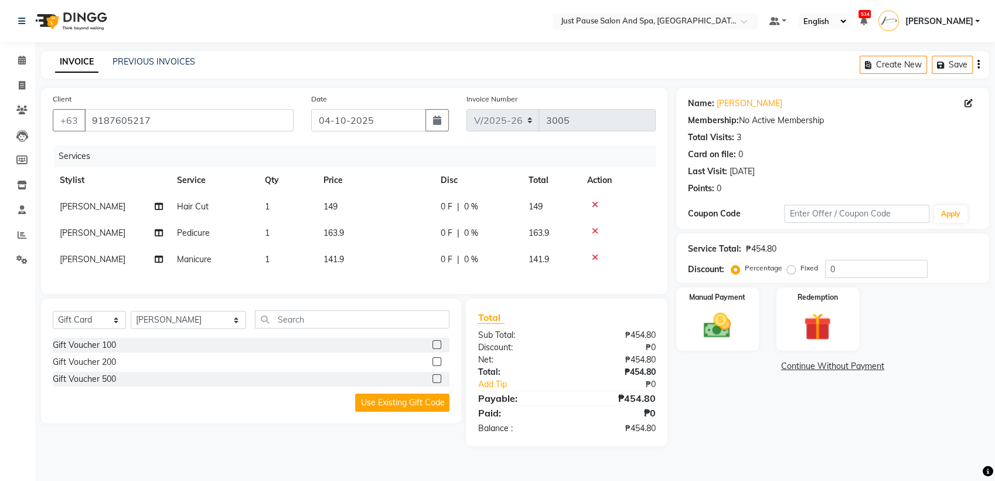
click at [363, 230] on td "163.9" at bounding box center [375, 233] width 117 height 26
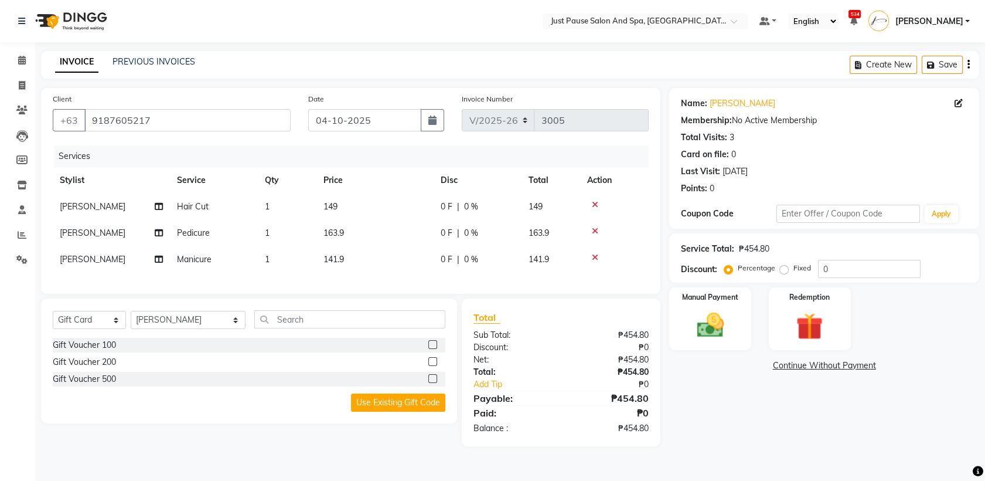
select select "53172"
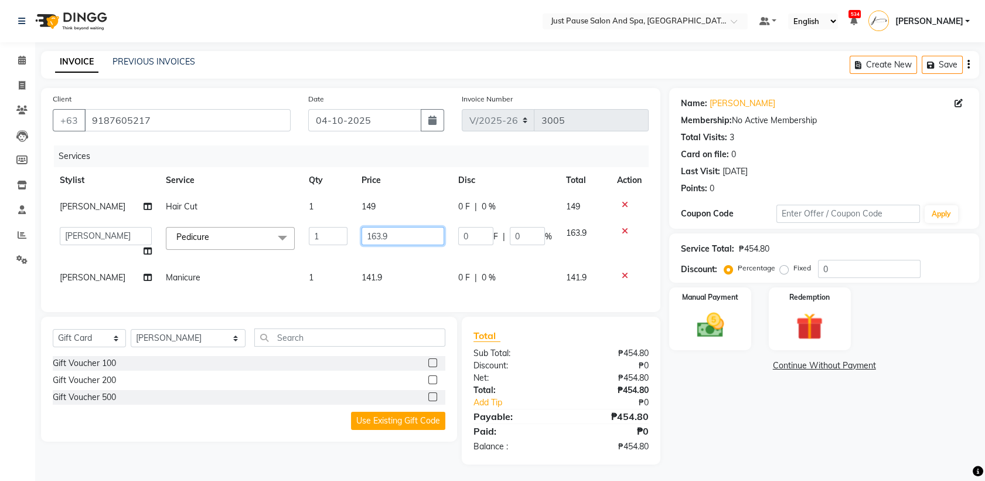
click at [395, 232] on input "163.9" at bounding box center [403, 236] width 83 height 18
type input "1"
type input "164"
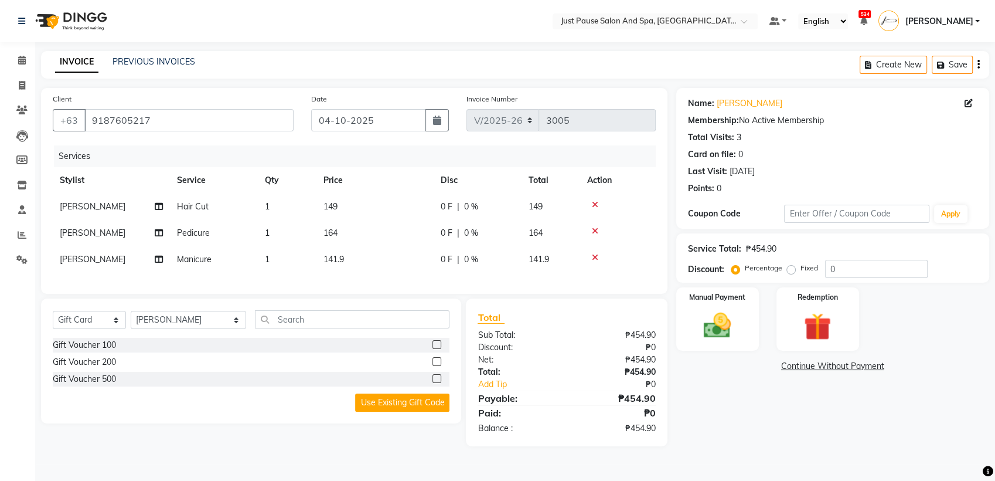
click at [394, 270] on td "141.9" at bounding box center [375, 259] width 117 height 26
select select "53172"
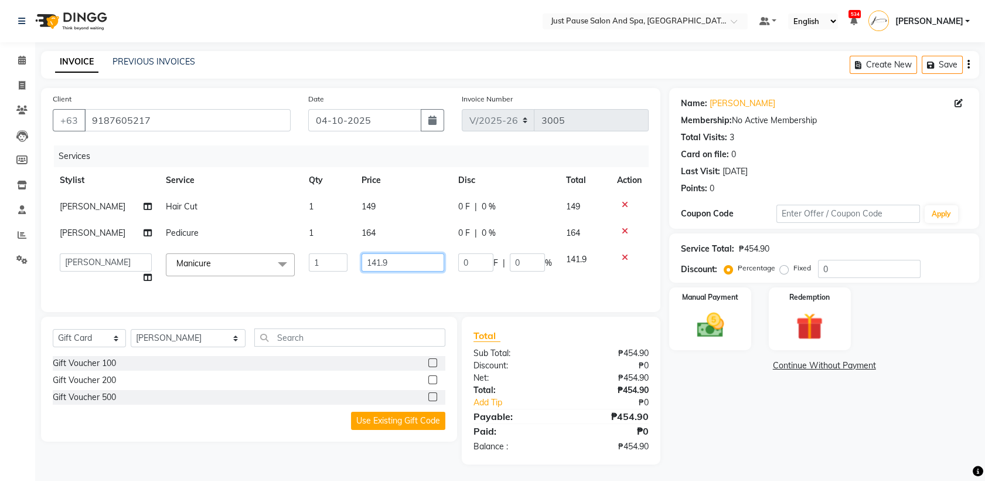
click at [395, 266] on input "141.9" at bounding box center [403, 262] width 83 height 18
type input "1"
type input "142"
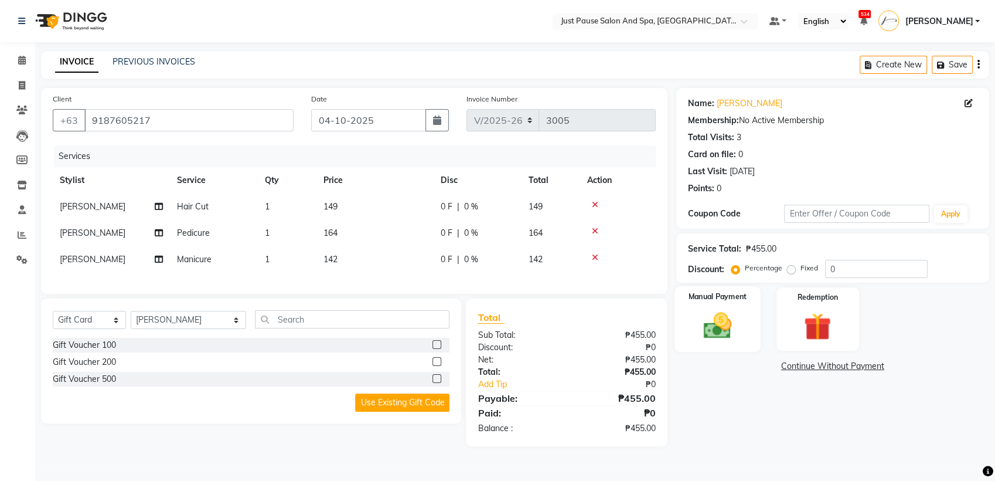
click at [708, 322] on img at bounding box center [718, 325] width 46 height 33
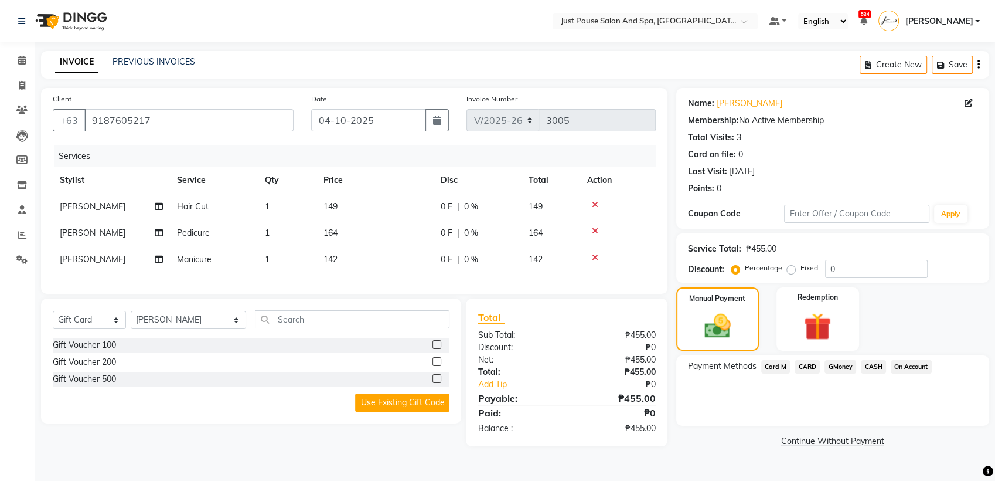
click at [875, 362] on span "CASH" at bounding box center [873, 366] width 25 height 13
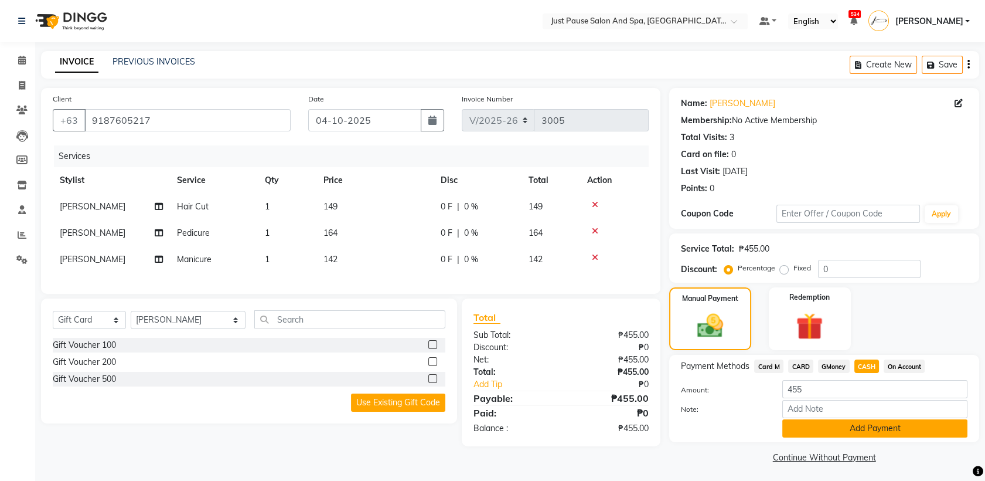
click at [917, 426] on button "Add Payment" at bounding box center [875, 428] width 185 height 18
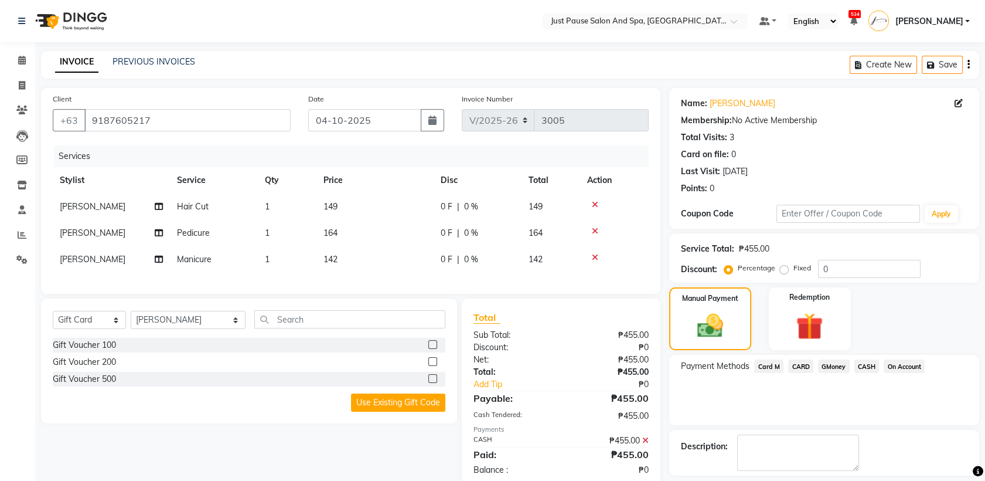
scroll to position [52, 0]
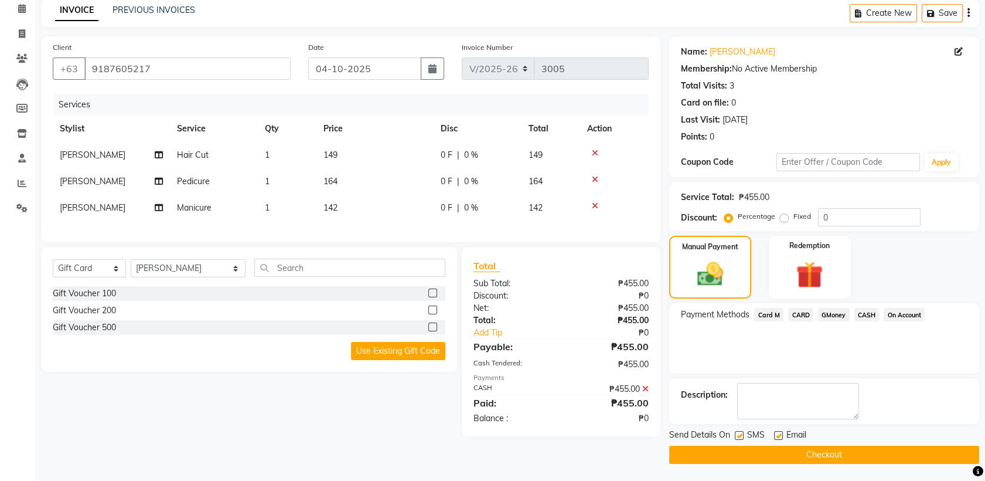
click at [882, 446] on button "Checkout" at bounding box center [824, 455] width 310 height 18
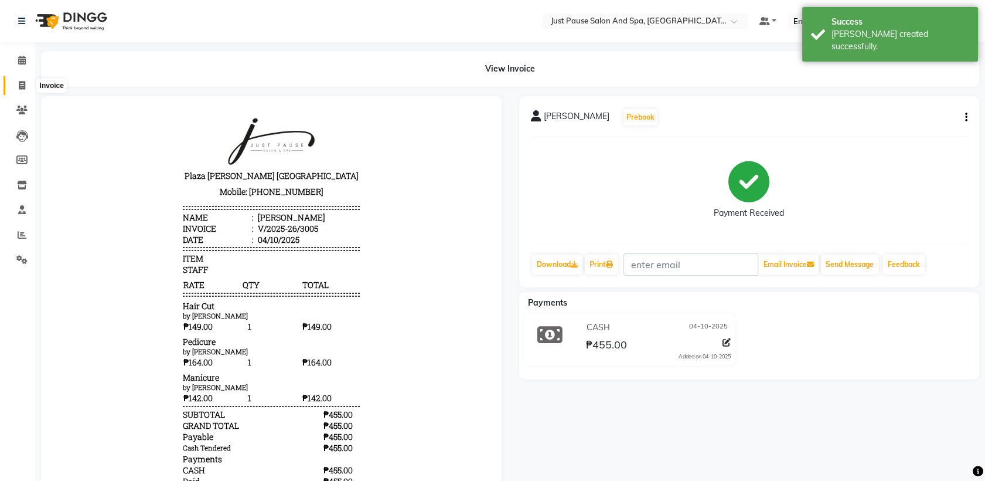
click at [21, 84] on icon at bounding box center [22, 85] width 6 height 9
select select "service"
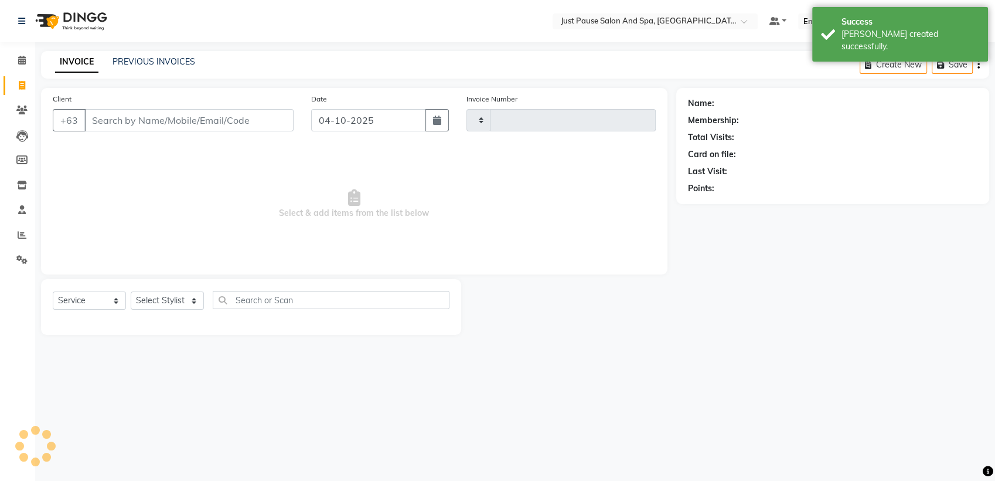
type input "3006"
select select "4927"
click at [21, 62] on icon at bounding box center [22, 60] width 8 height 9
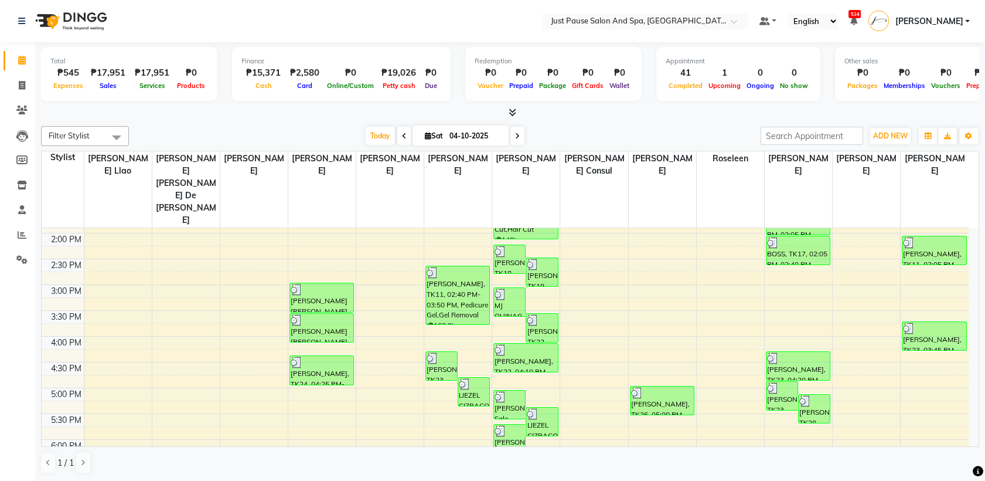
scroll to position [347, 0]
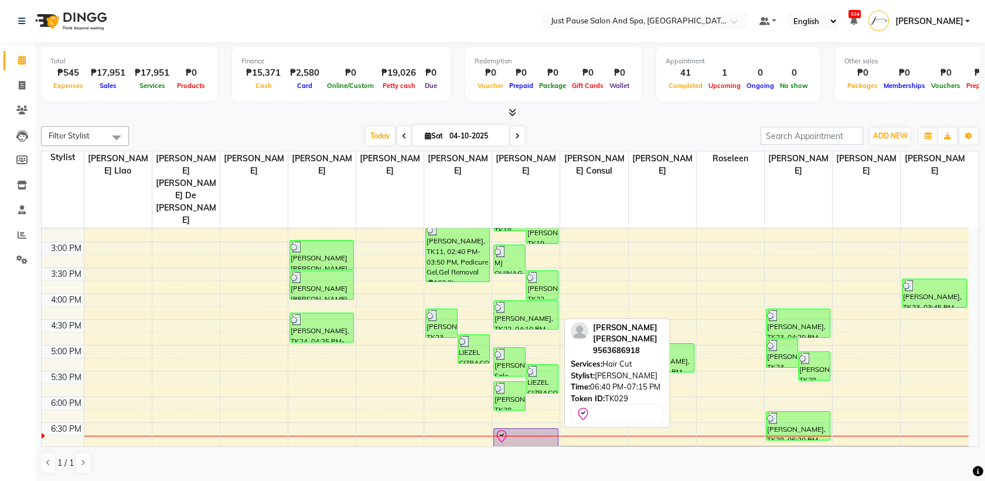
click at [548, 429] on div at bounding box center [526, 436] width 62 height 14
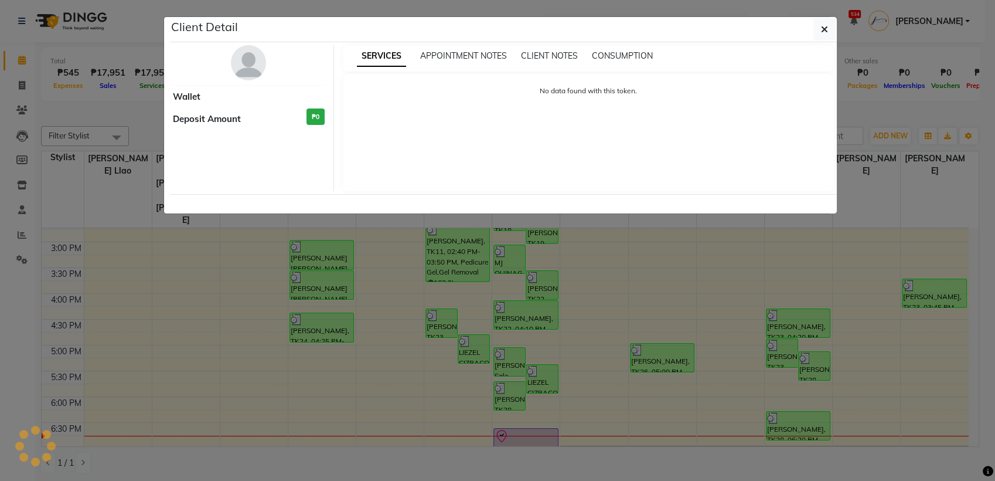
select select "8"
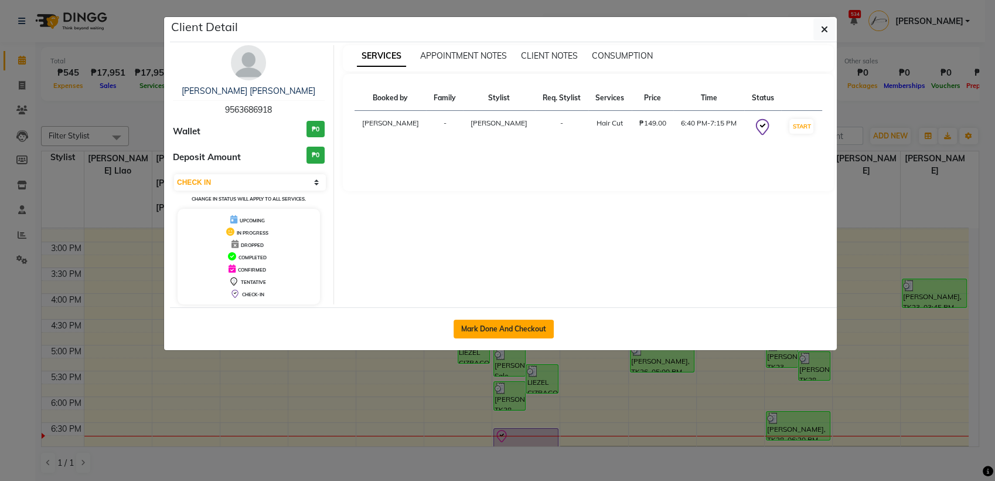
click at [545, 329] on button "Mark Done And Checkout" at bounding box center [504, 328] width 100 height 19
select select "service"
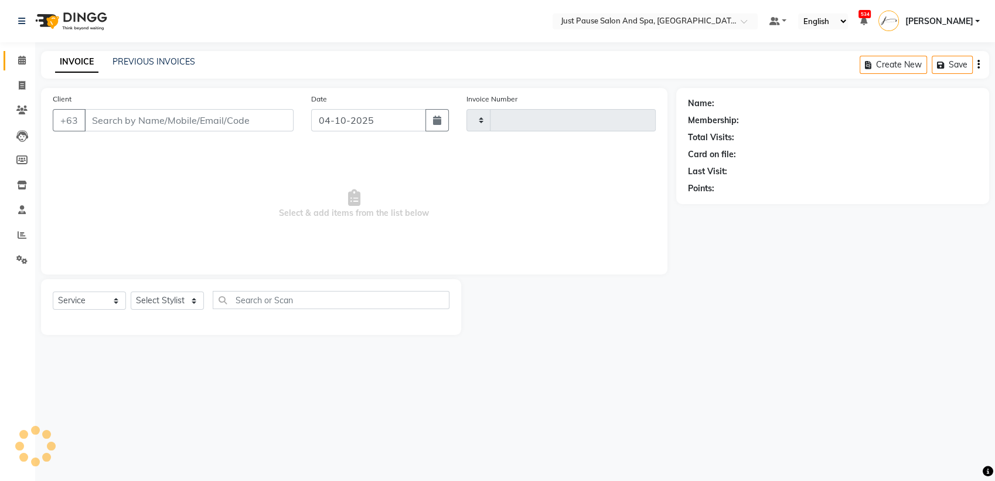
type input "3006"
select select "4927"
select select "G"
select select "30379"
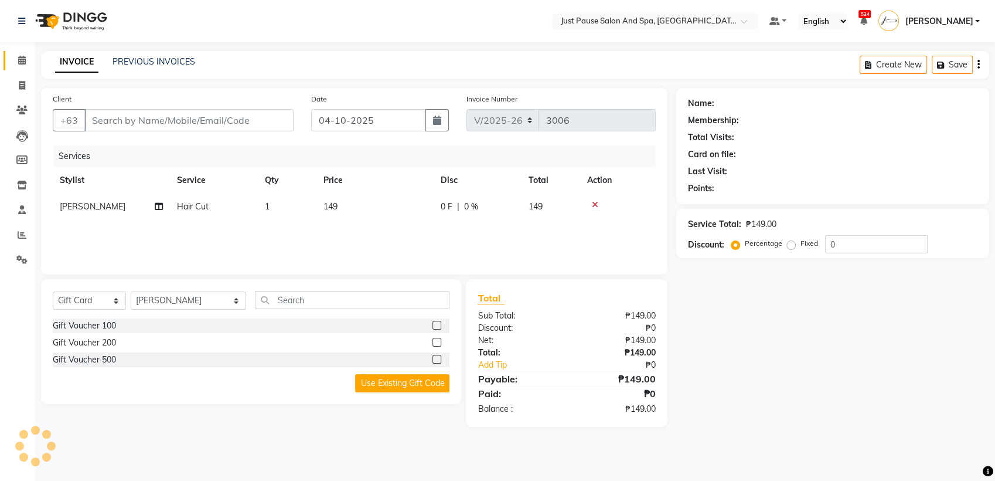
type input "9563686918"
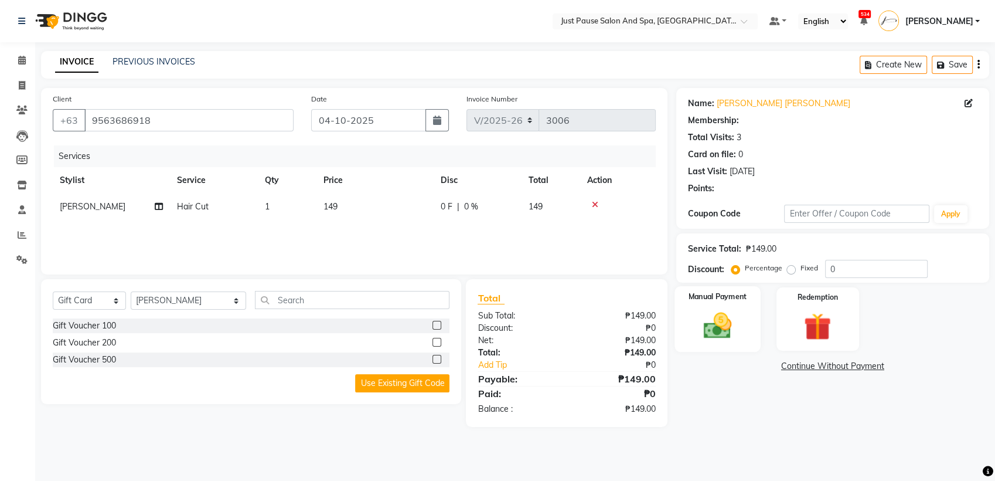
click at [717, 312] on img at bounding box center [718, 325] width 46 height 33
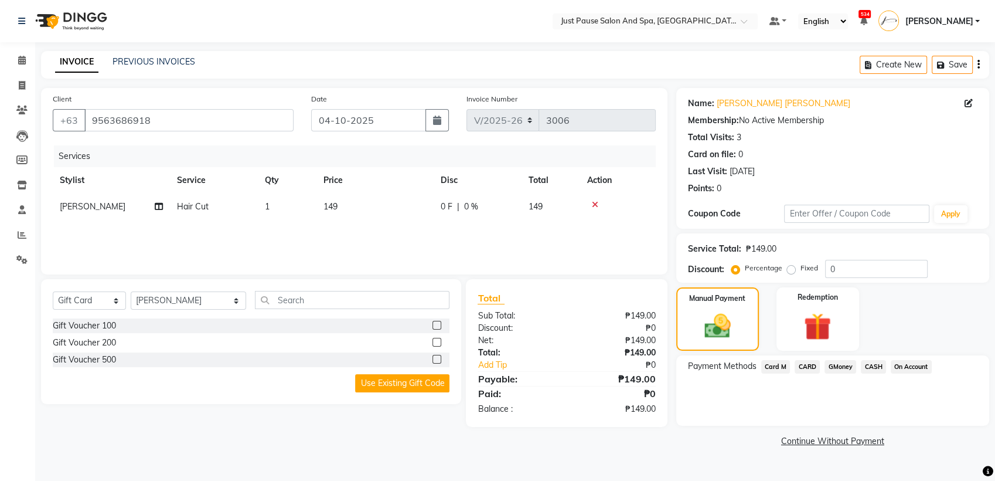
click at [876, 368] on span "CASH" at bounding box center [873, 366] width 25 height 13
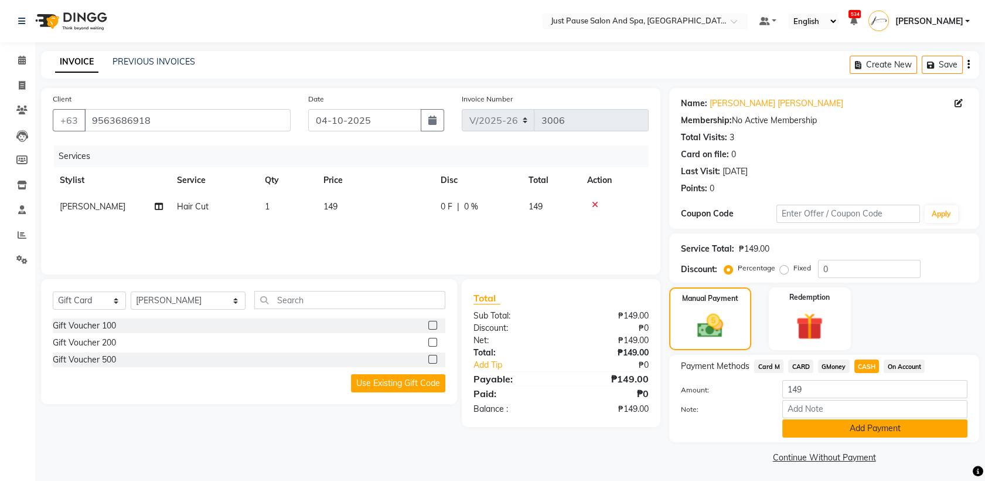
click at [922, 420] on button "Add Payment" at bounding box center [875, 428] width 185 height 18
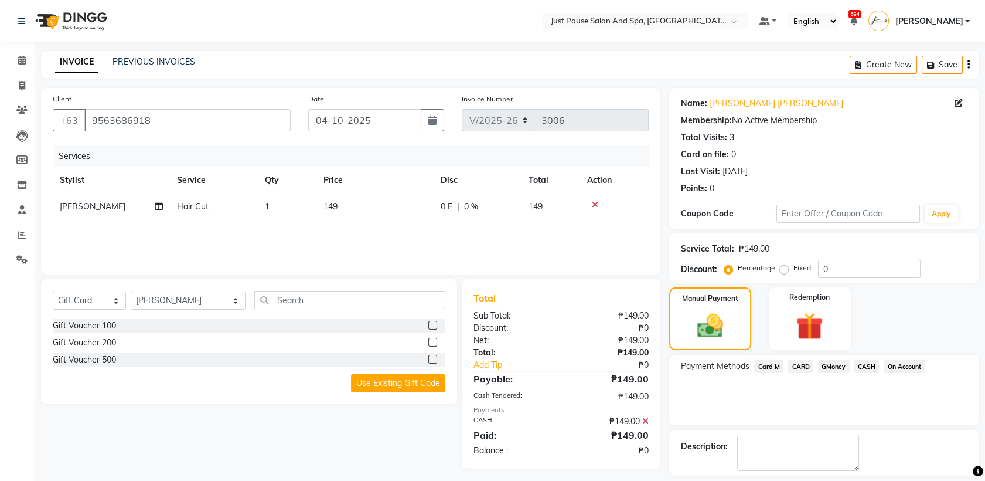
scroll to position [52, 0]
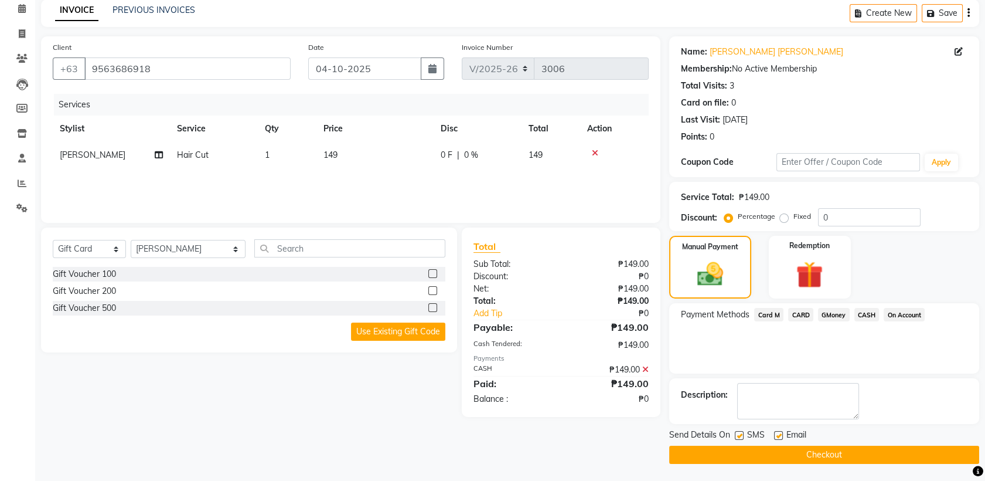
click at [905, 451] on button "Checkout" at bounding box center [824, 455] width 310 height 18
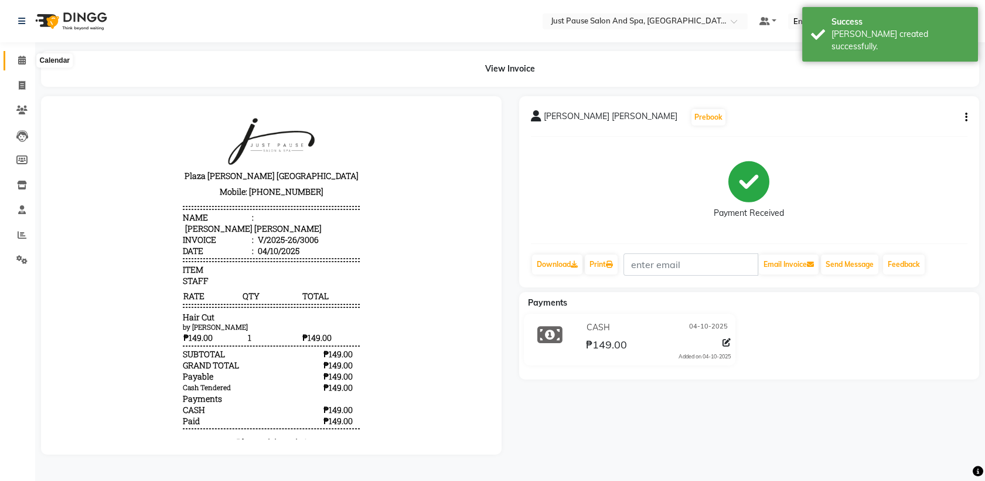
click at [19, 60] on icon at bounding box center [22, 60] width 8 height 9
